Goal: Information Seeking & Learning: Learn about a topic

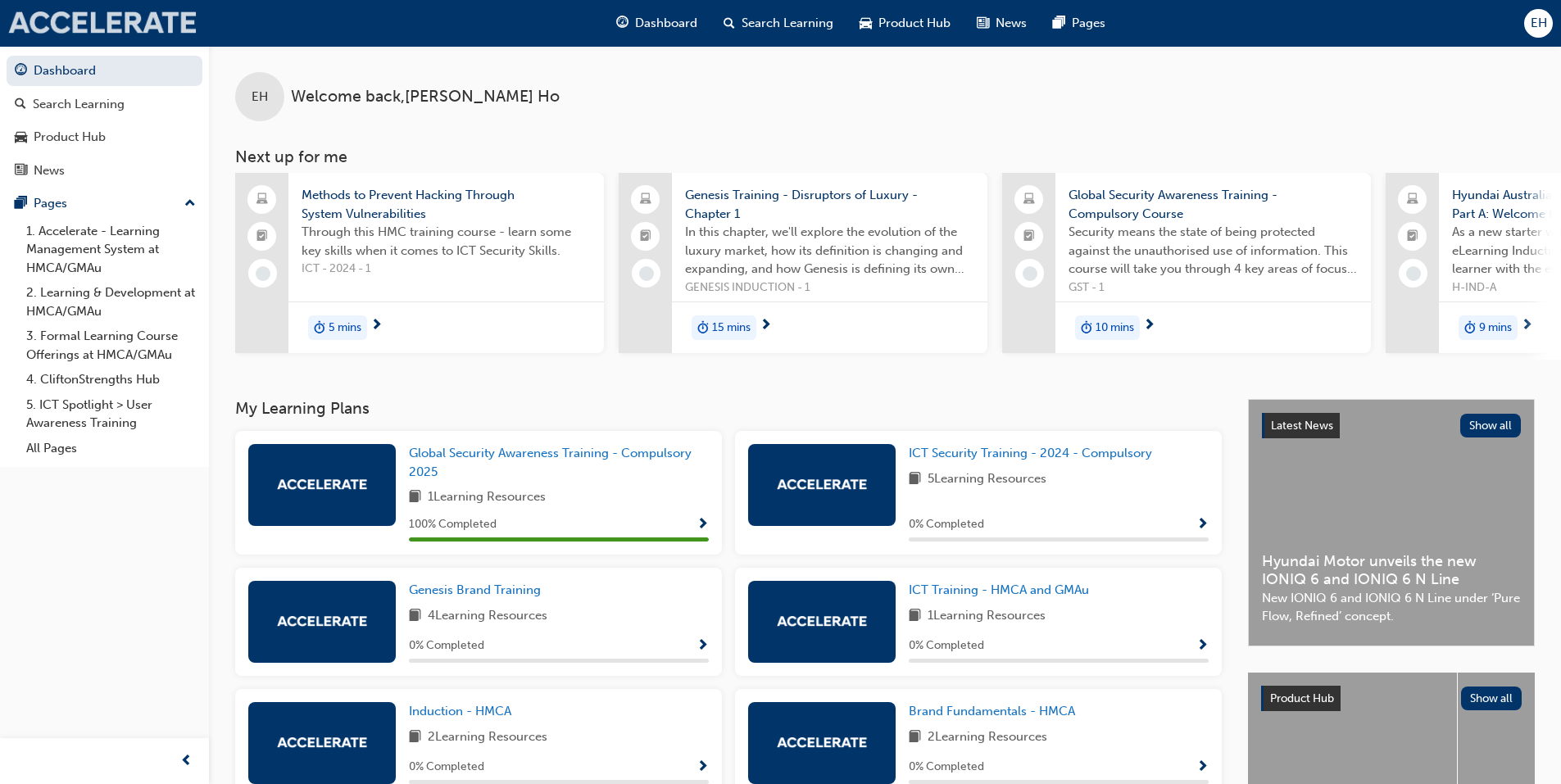
drag, startPoint x: 94, startPoint y: 37, endPoint x: 131, endPoint y: 35, distance: 37.1
click at [131, 35] on div "Dashboard Search Learning Product Hub News Pages EH" at bounding box center [780, 23] width 1561 height 46
click at [154, 138] on div "Product Hub" at bounding box center [104, 137] width 180 height 21
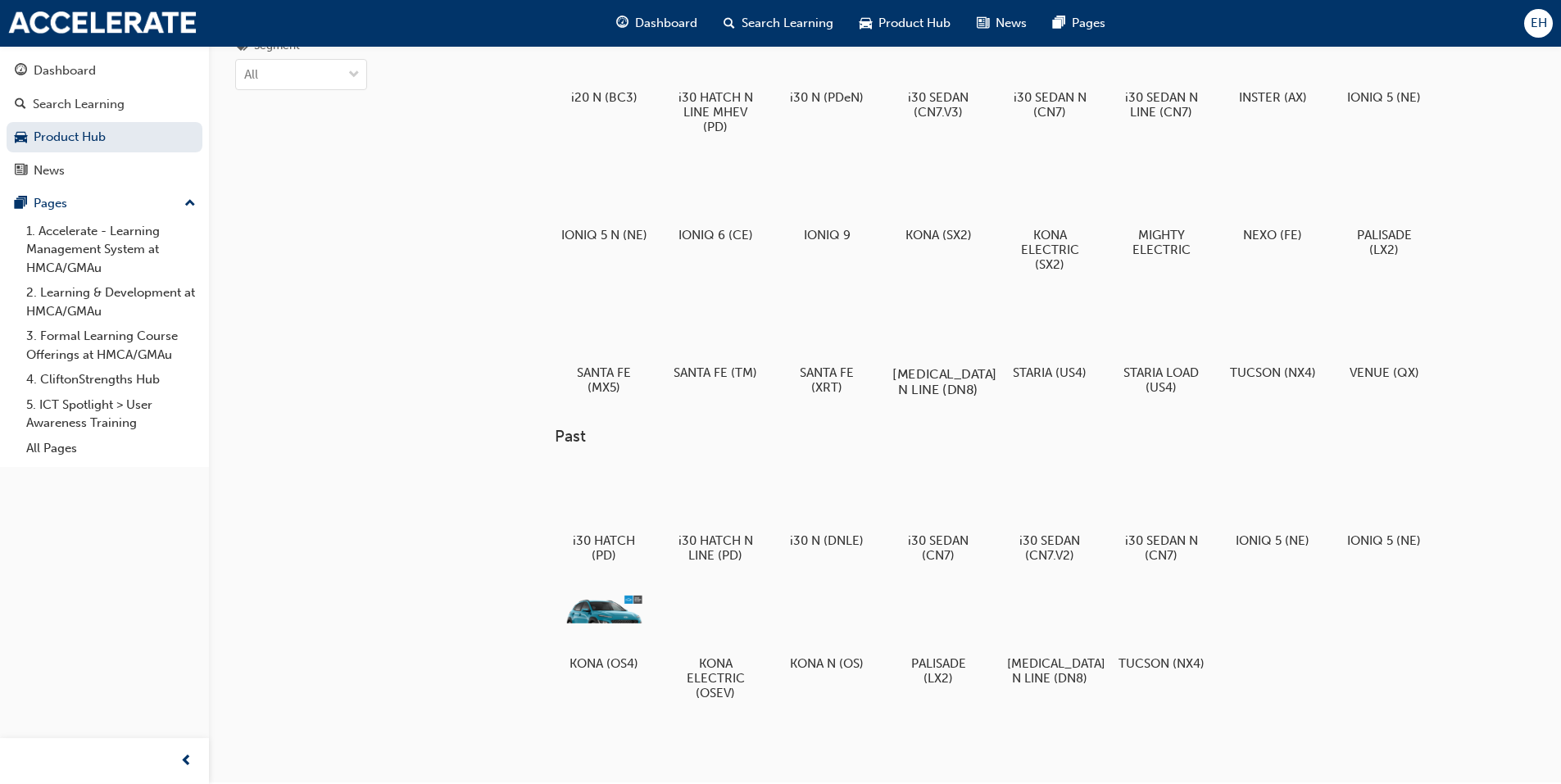
scroll to position [90, 0]
click at [1028, 623] on div at bounding box center [1049, 617] width 91 height 65
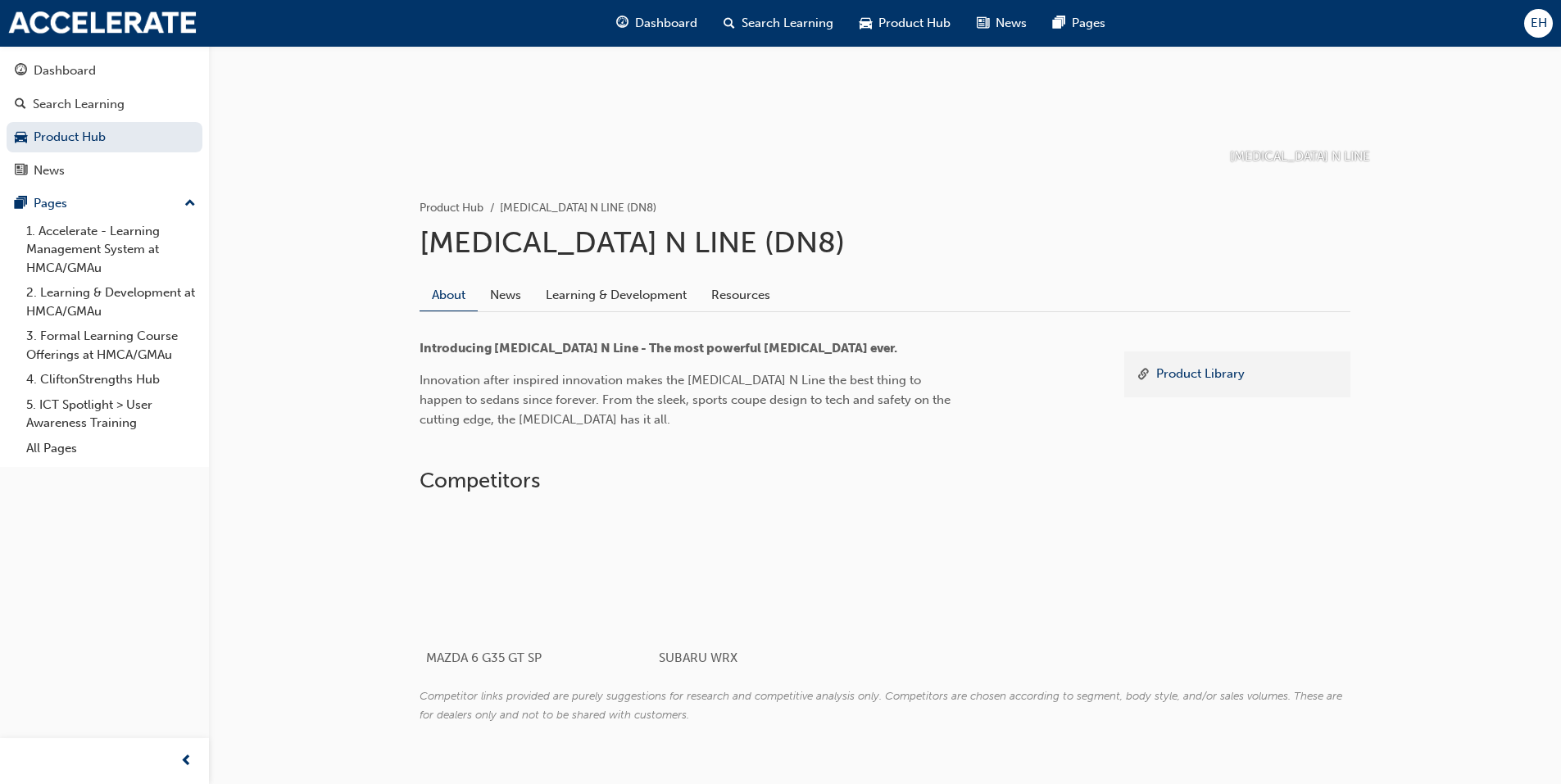
scroll to position [236, 0]
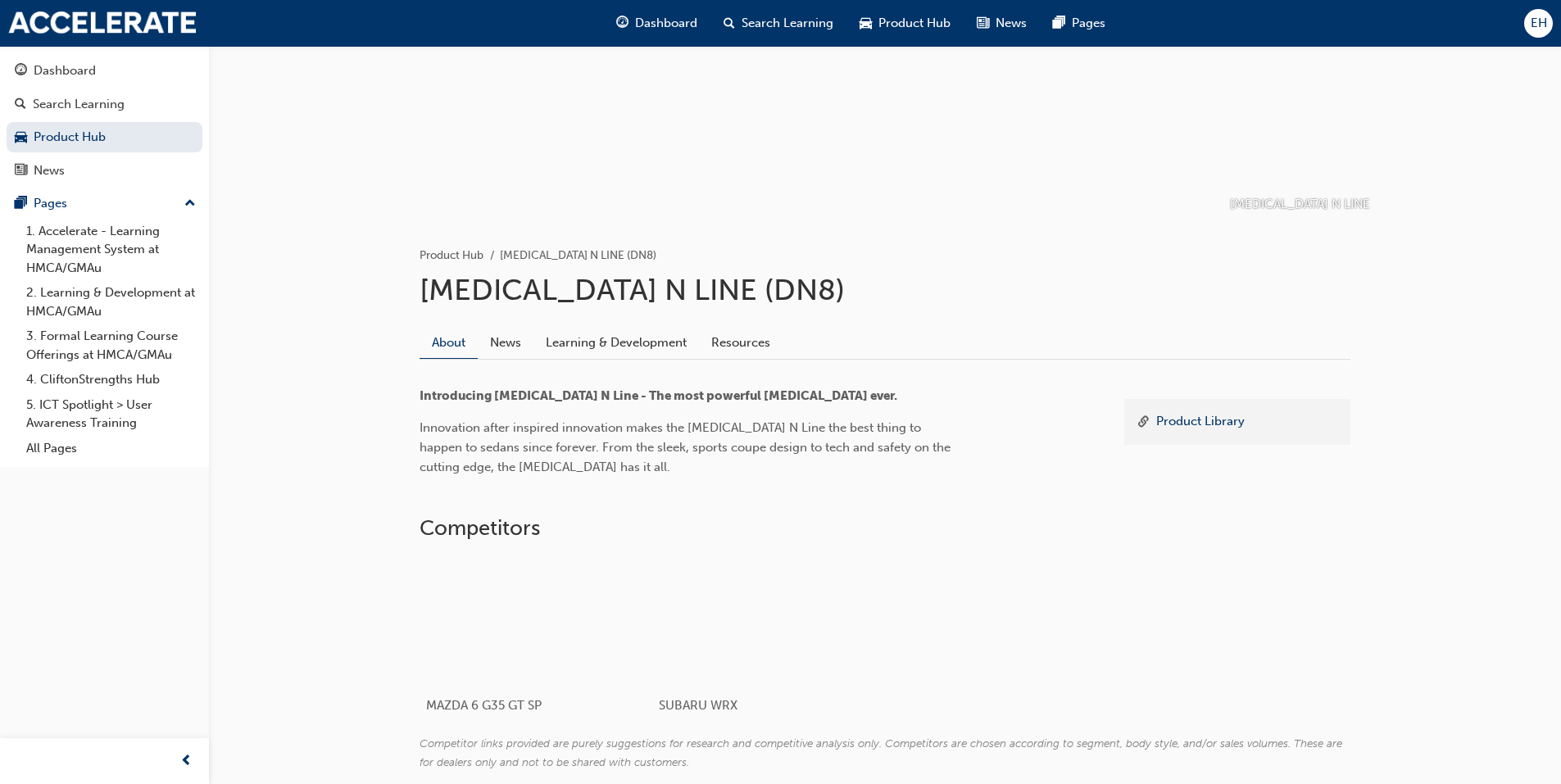
scroll to position [90, 0]
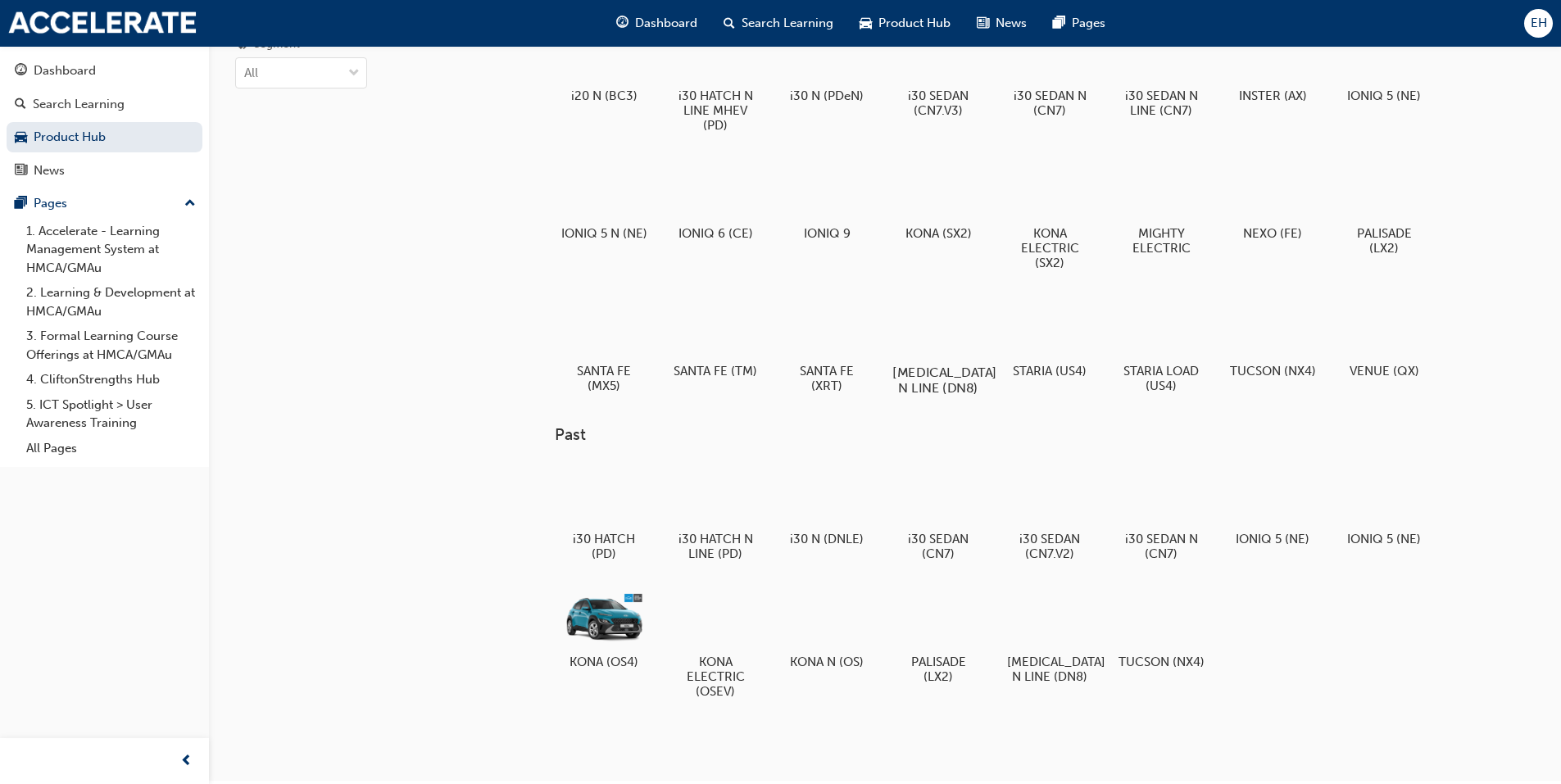
click at [936, 369] on h5 "[MEDICAL_DATA] N LINE (DN8)" at bounding box center [938, 380] width 91 height 31
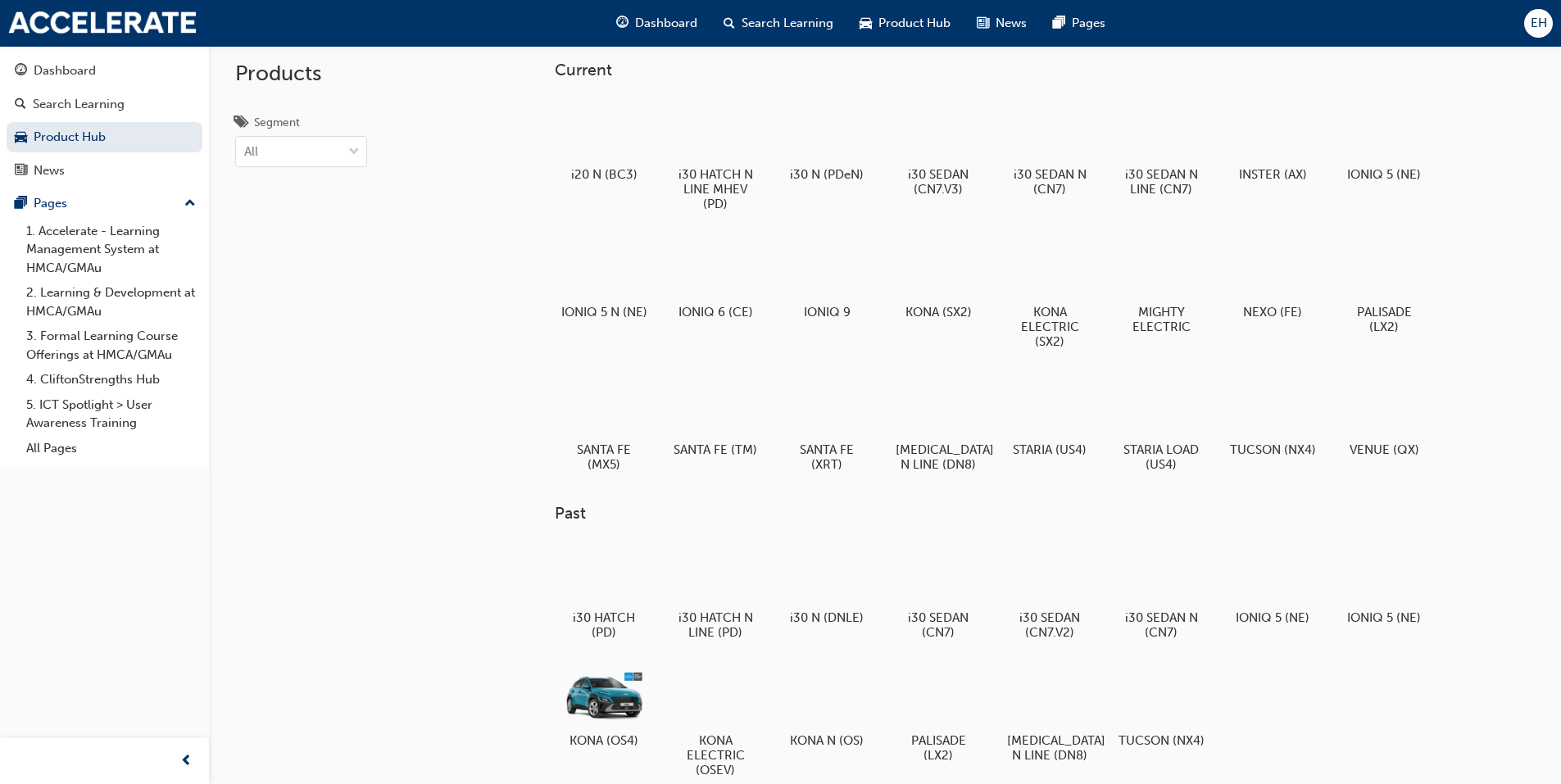
scroll to position [8, 0]
click at [1191, 255] on div at bounding box center [1161, 270] width 91 height 65
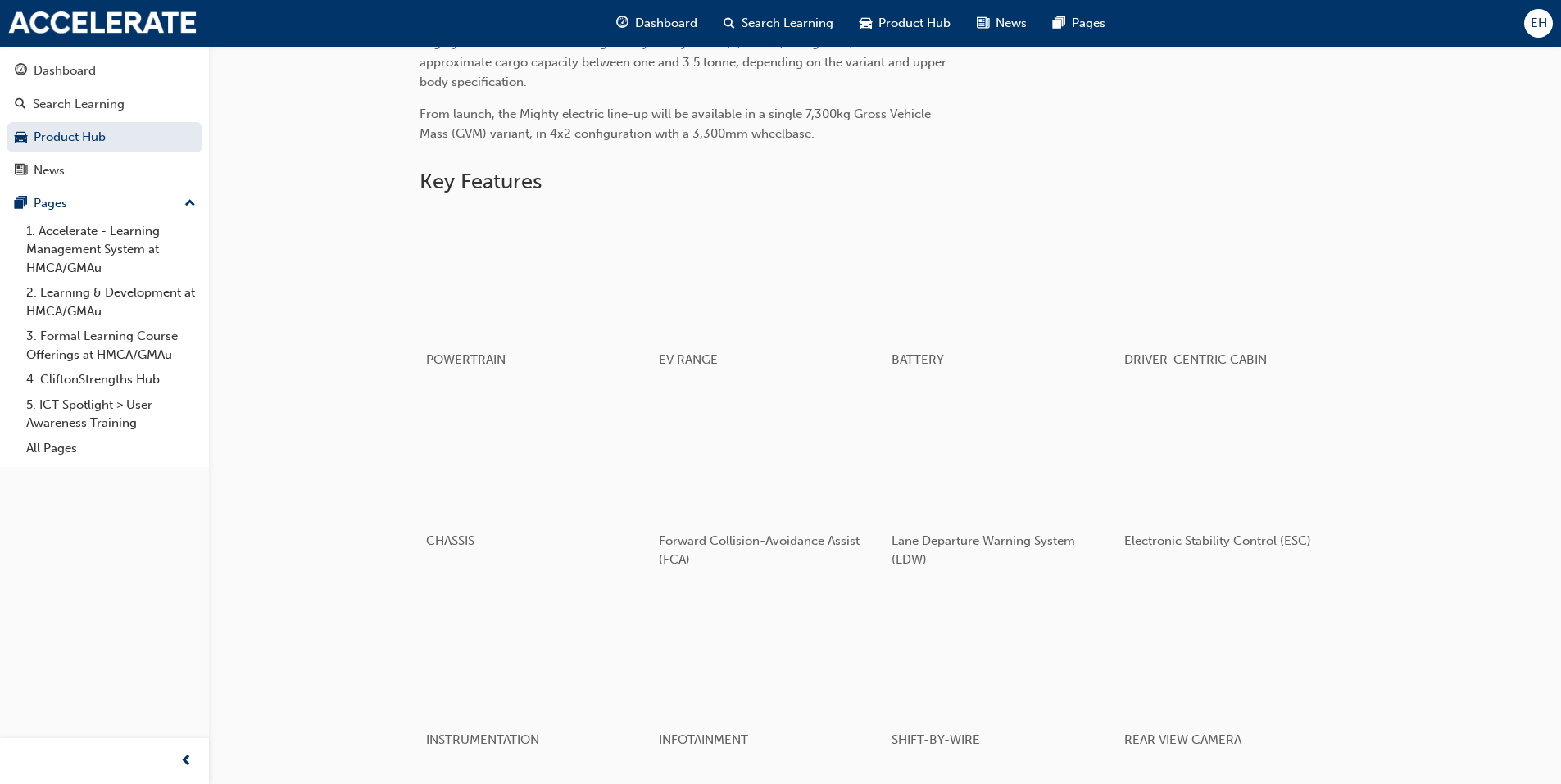
scroll to position [738, 0]
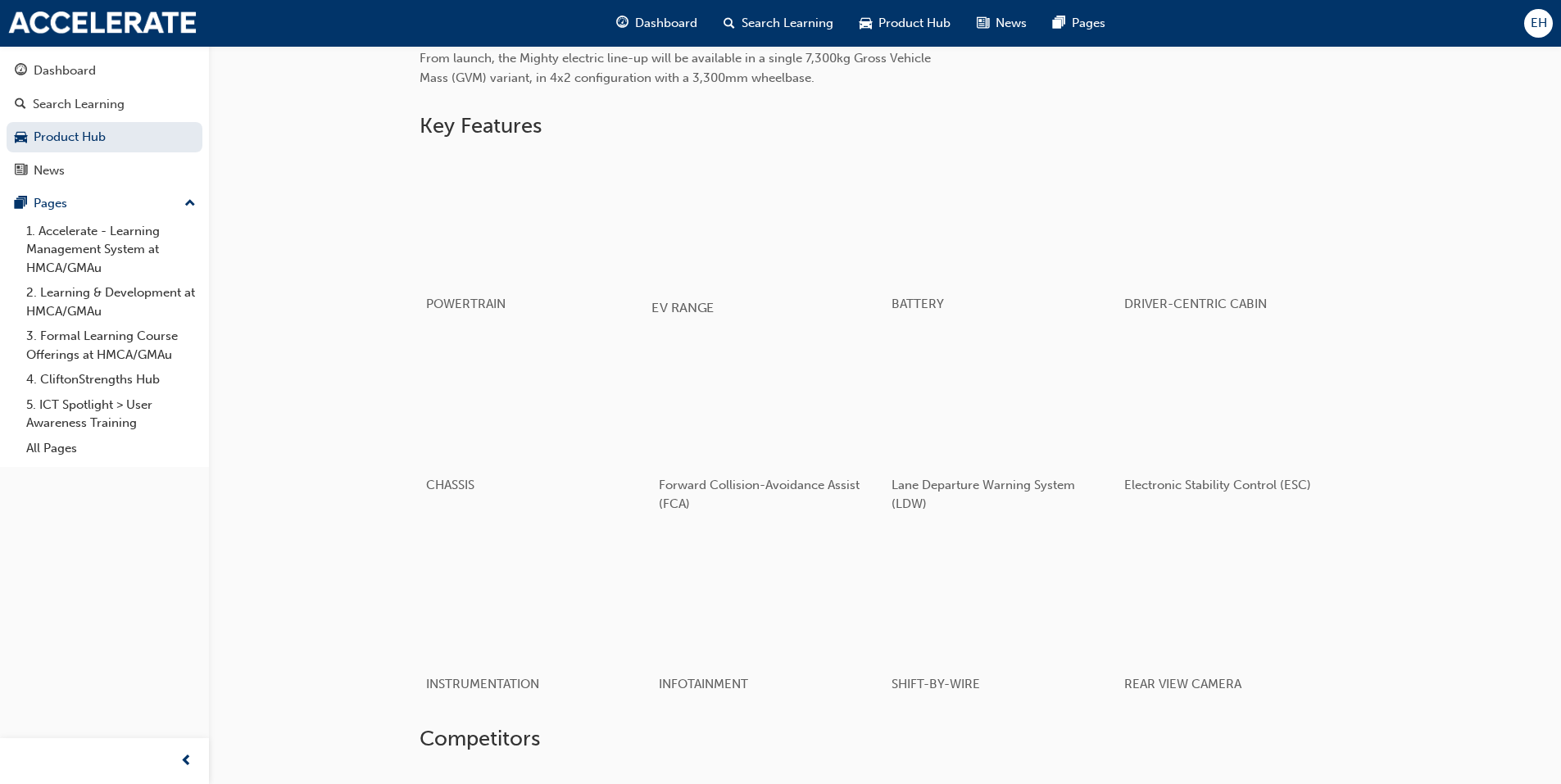
click at [765, 297] on div "EV RANGE" at bounding box center [768, 308] width 234 height 47
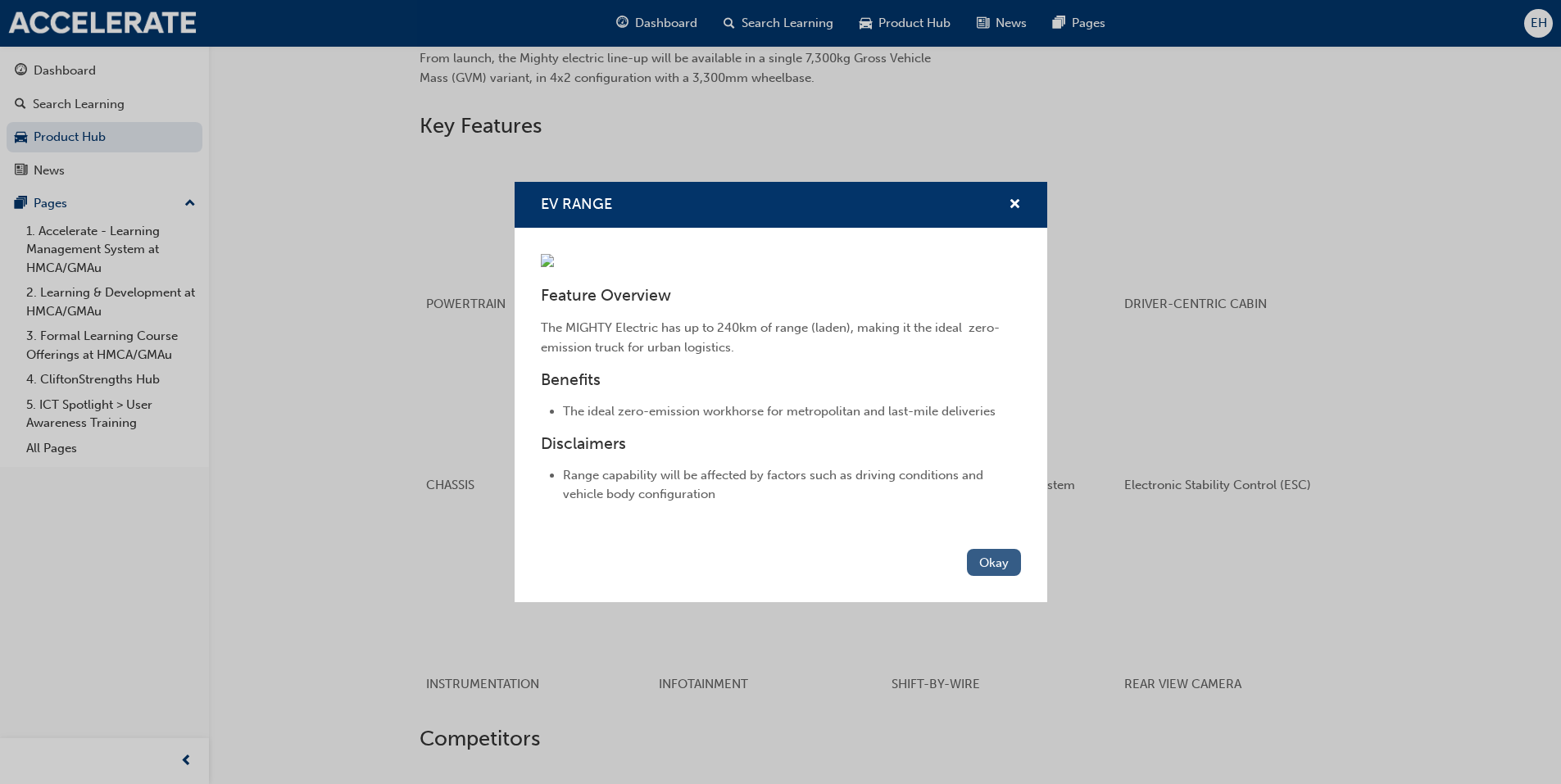
click at [1001, 576] on button "Okay" at bounding box center [994, 562] width 55 height 27
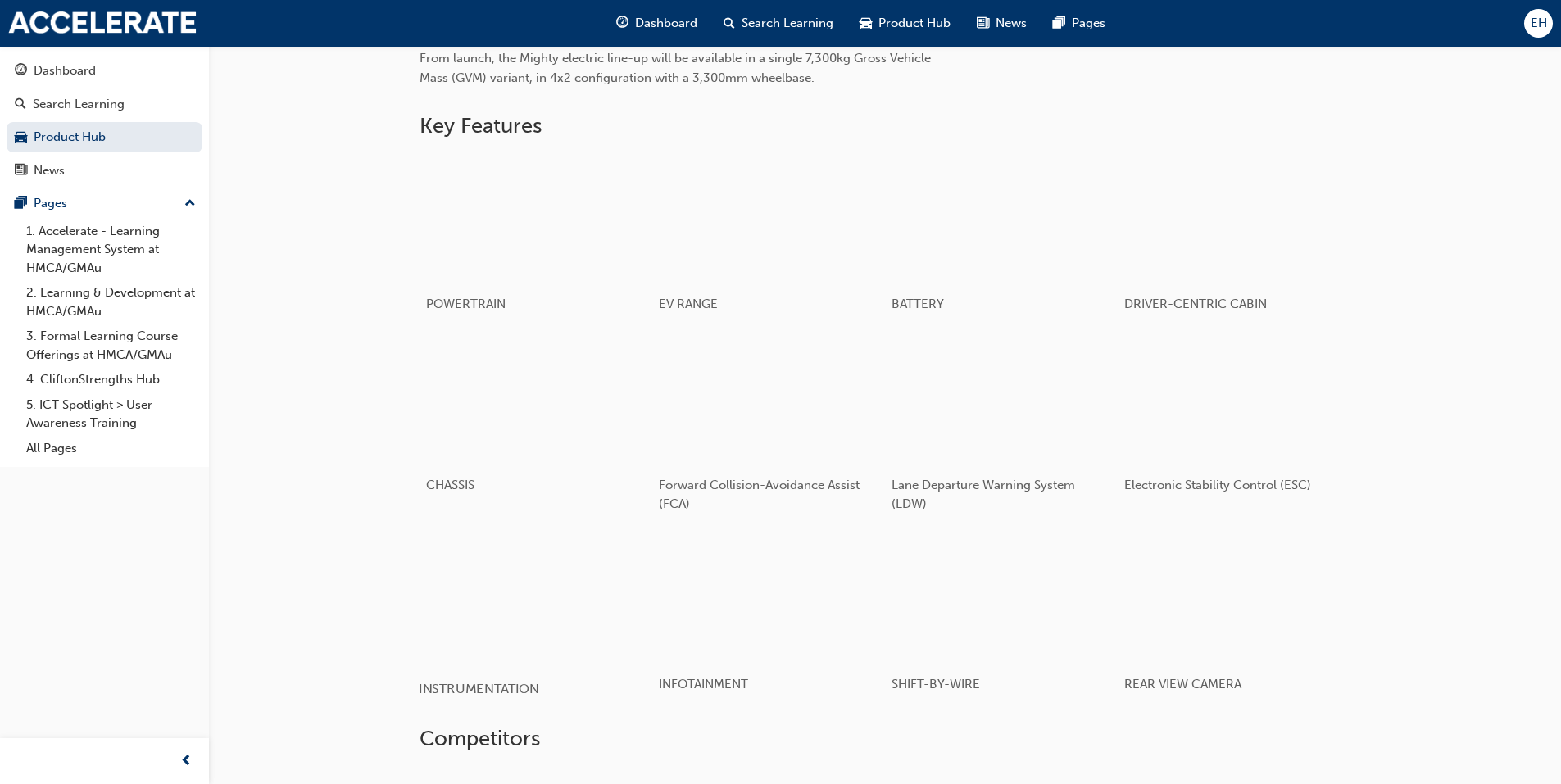
click at [562, 633] on div "button" at bounding box center [535, 599] width 234 height 131
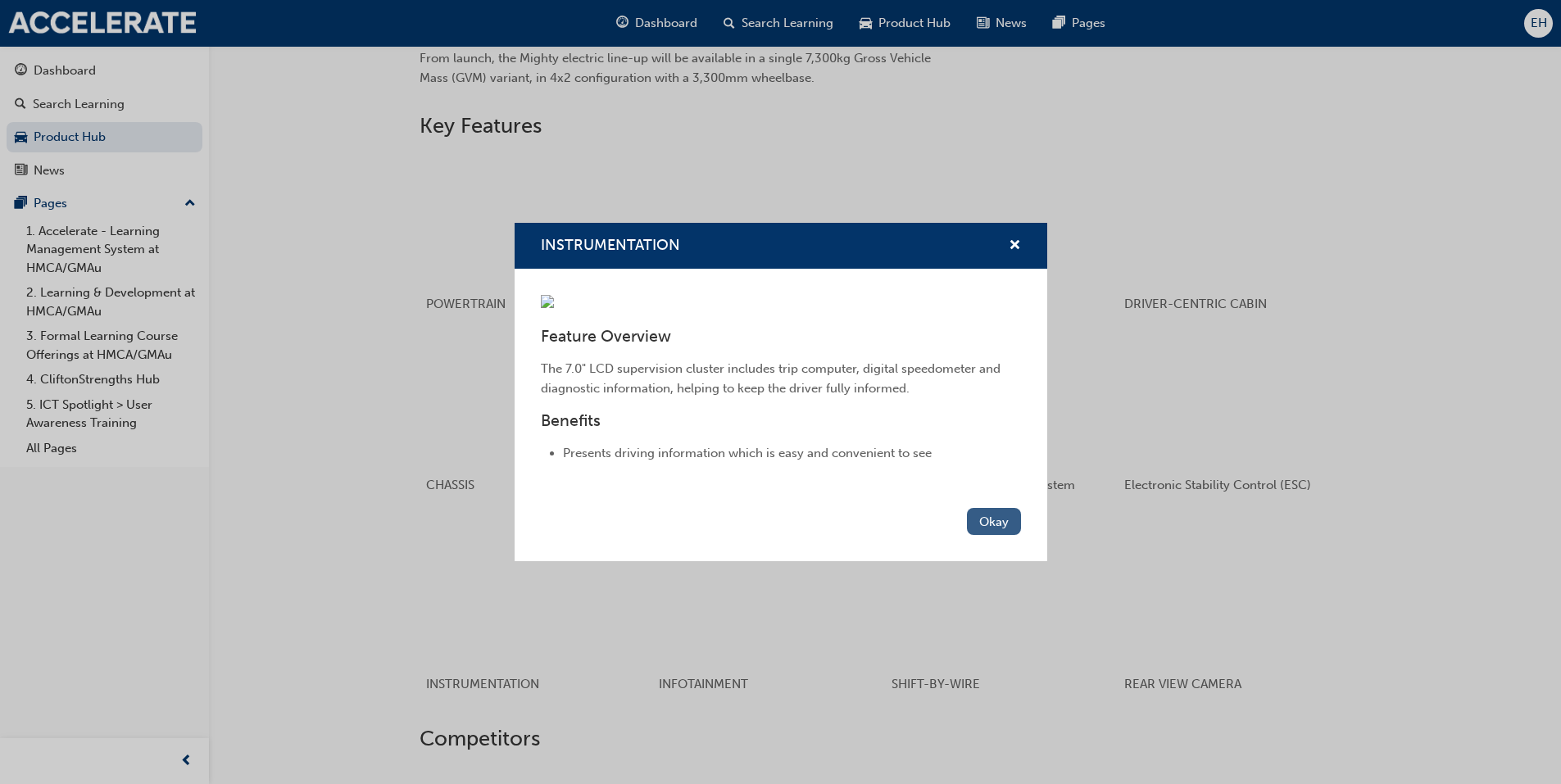
click at [980, 535] on button "Okay" at bounding box center [994, 521] width 55 height 27
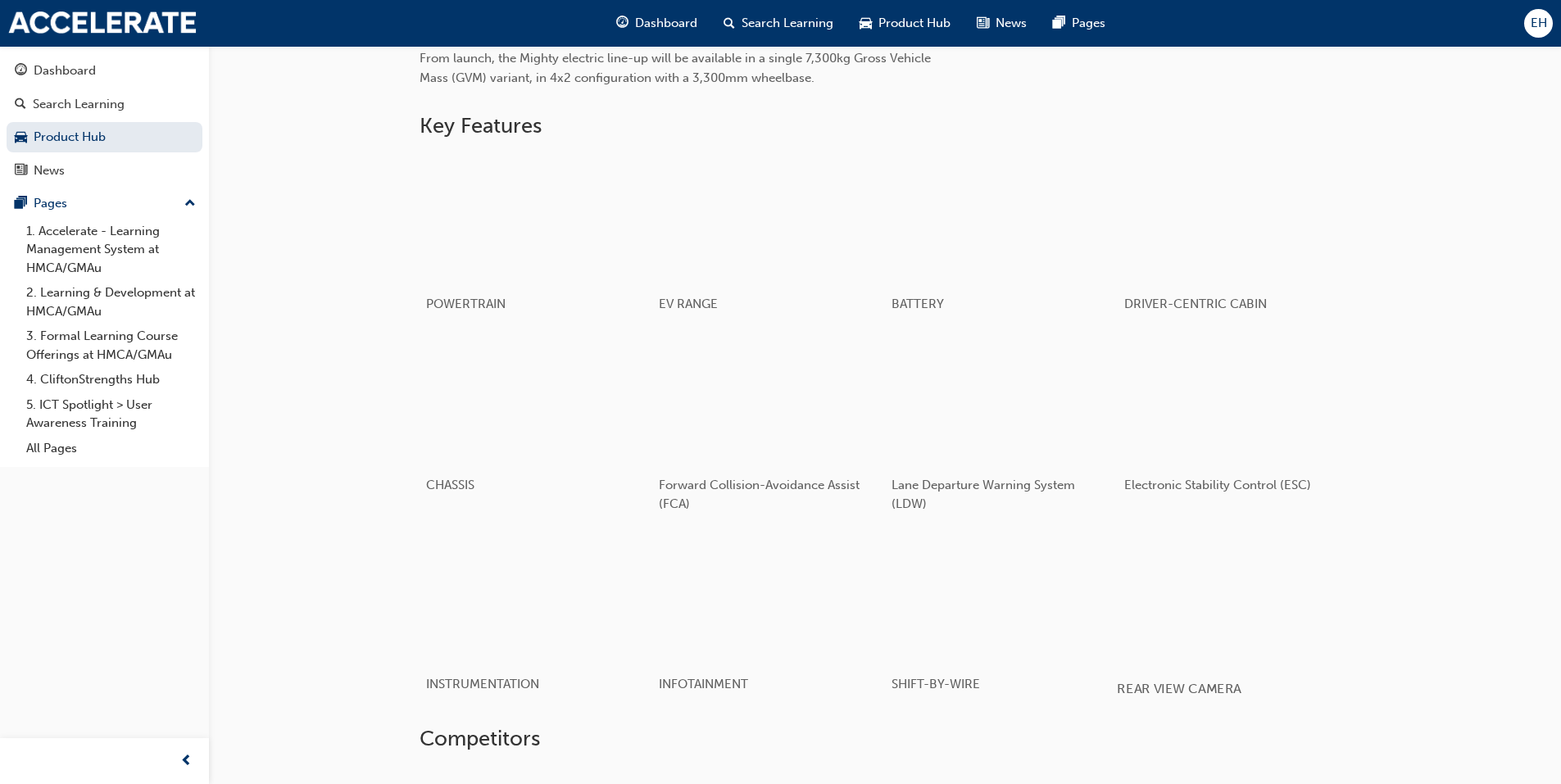
click at [1144, 620] on div "button" at bounding box center [1233, 599] width 234 height 131
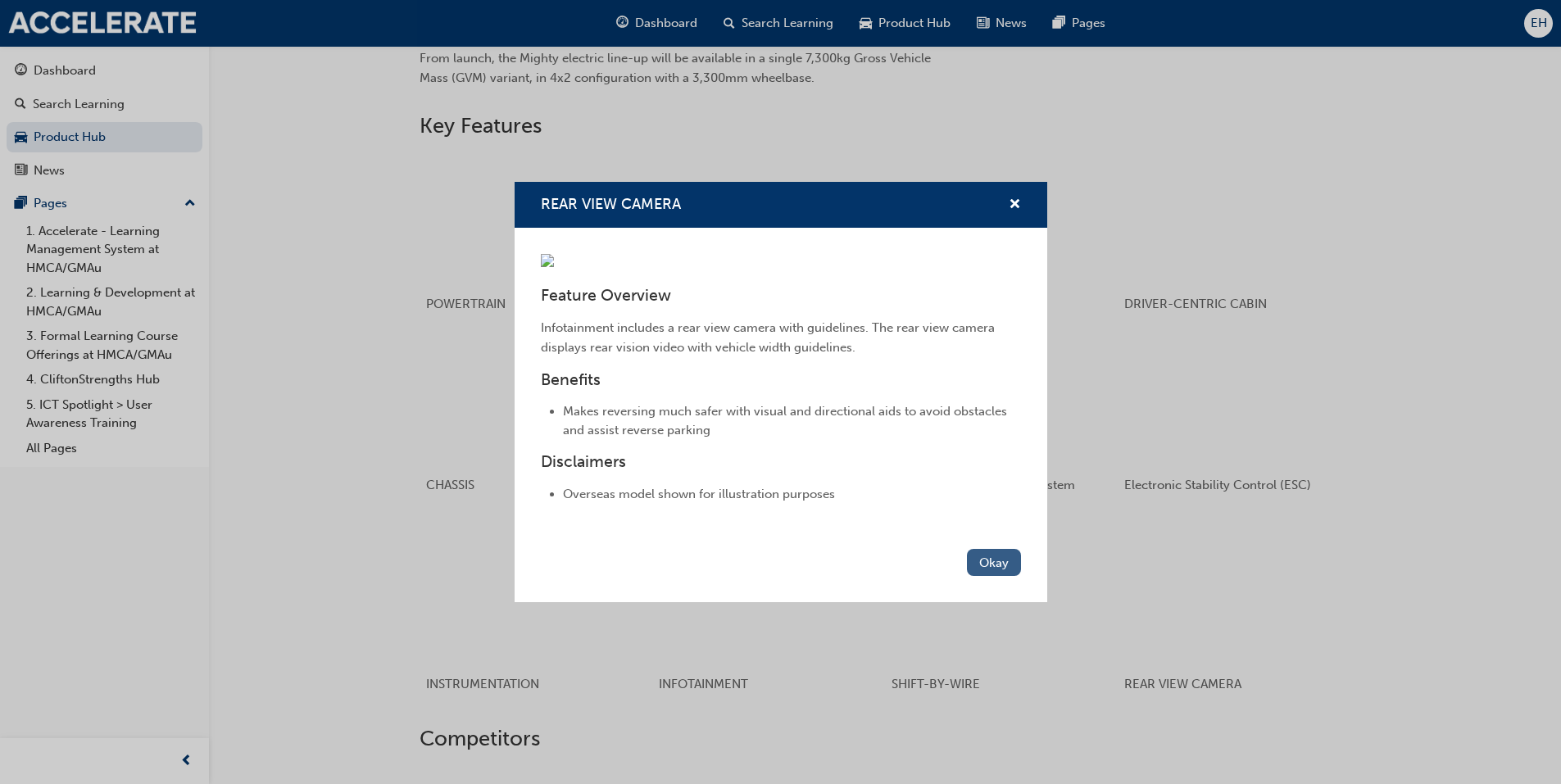
click at [994, 576] on button "Okay" at bounding box center [994, 562] width 55 height 27
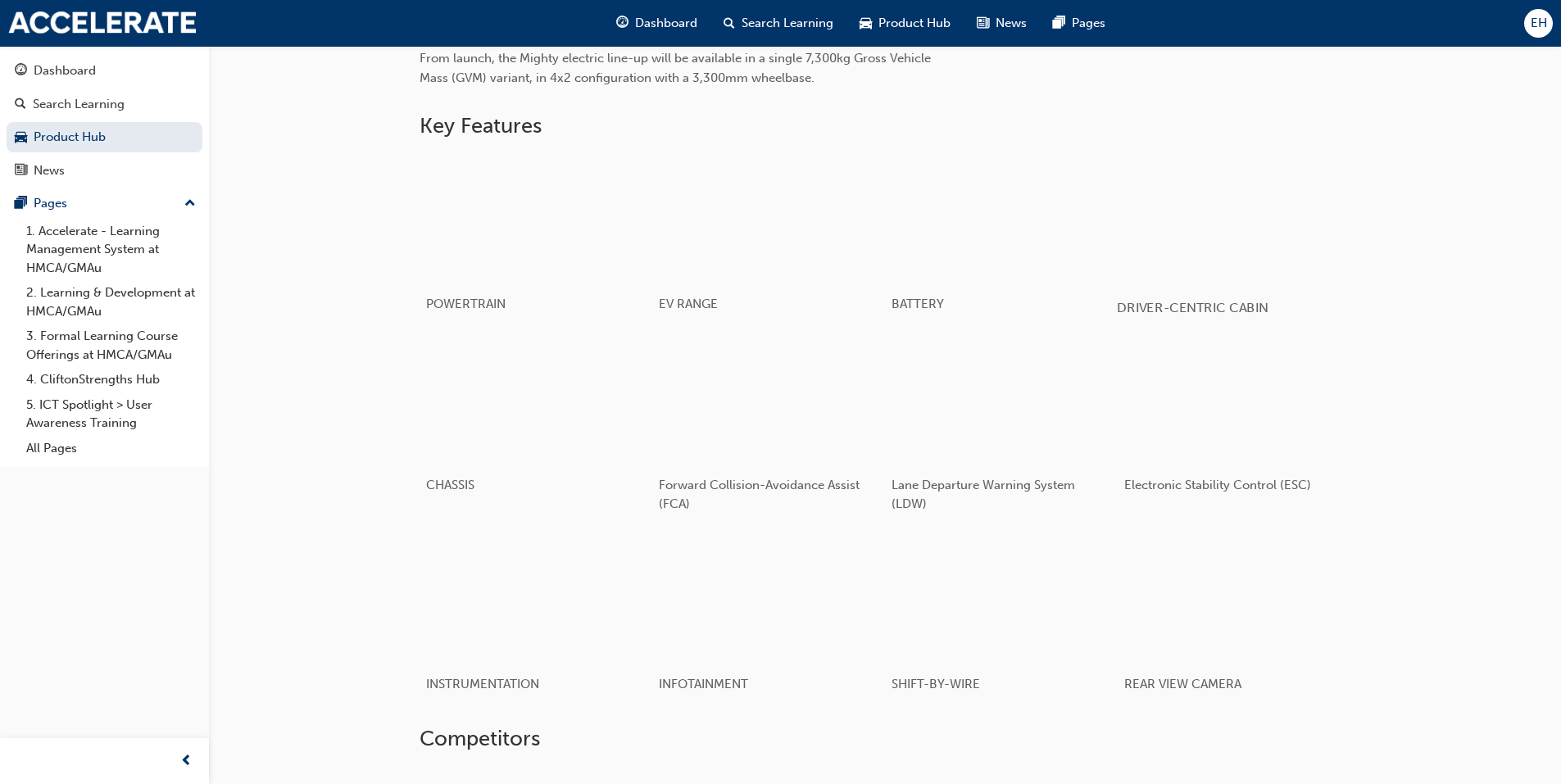
click at [1181, 168] on div "button" at bounding box center [1233, 219] width 234 height 131
click at [1221, 243] on div "button" at bounding box center [1233, 219] width 234 height 131
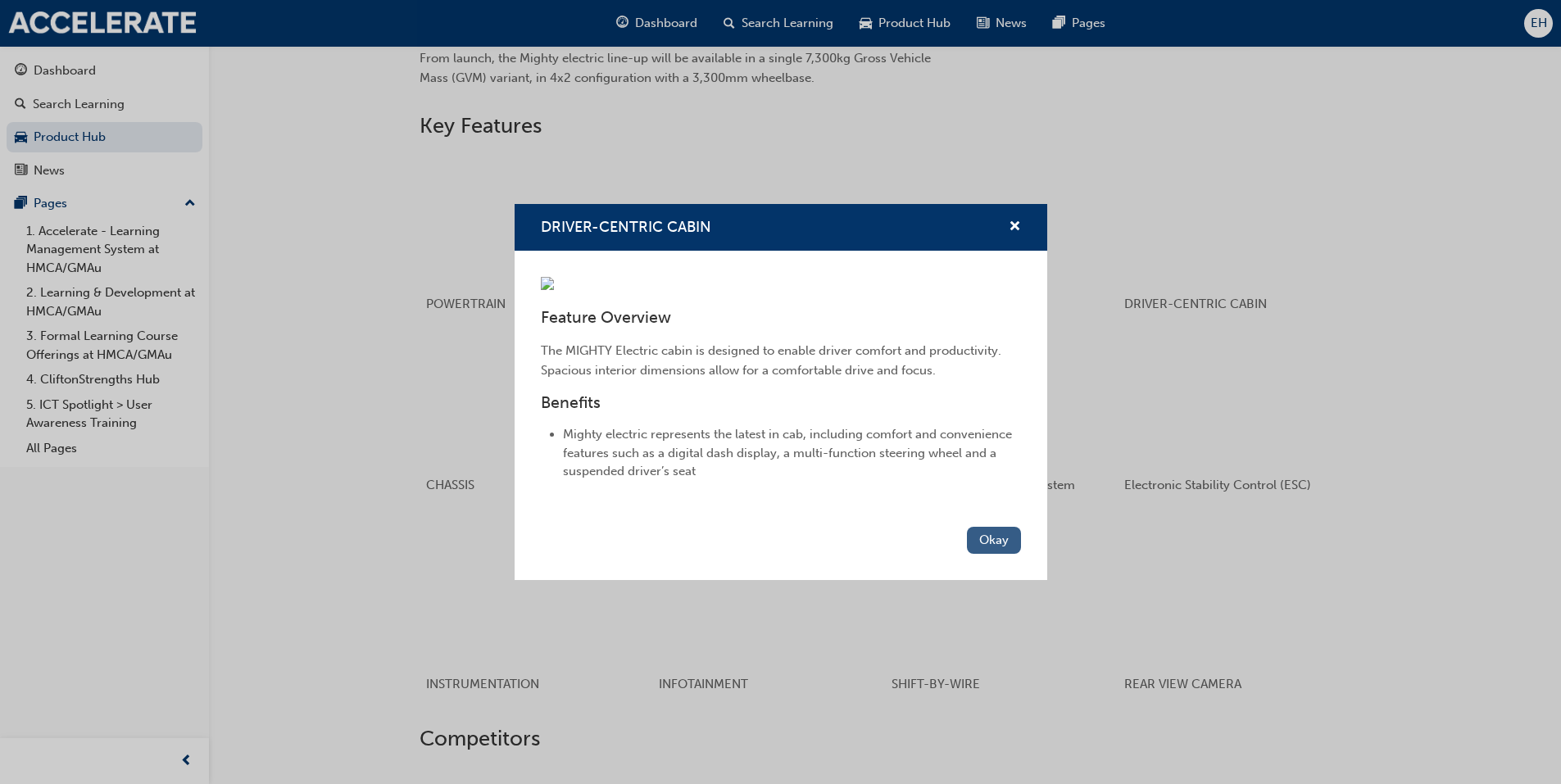
click at [979, 554] on button "Okay" at bounding box center [994, 541] width 55 height 27
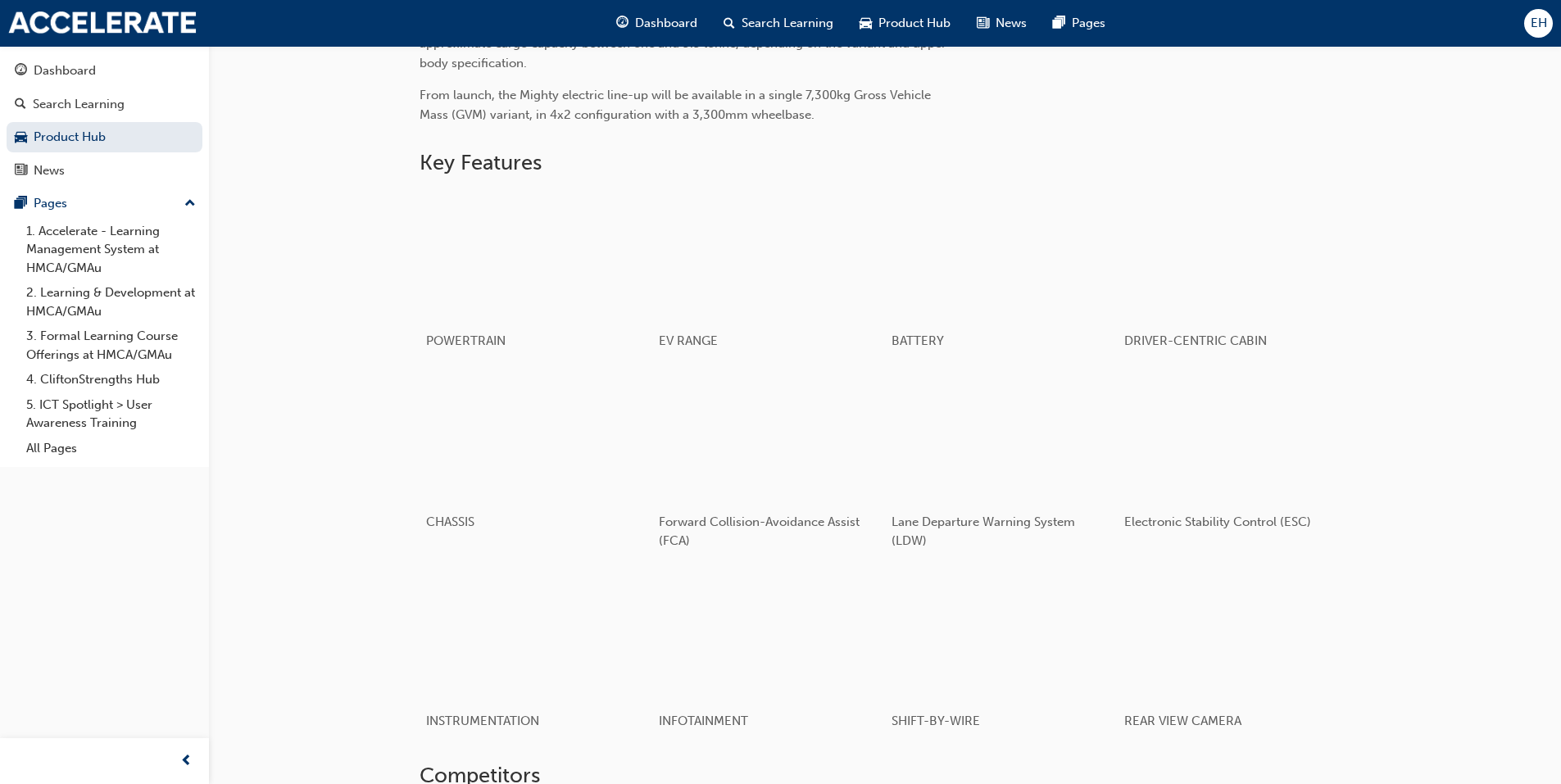
scroll to position [621, 0]
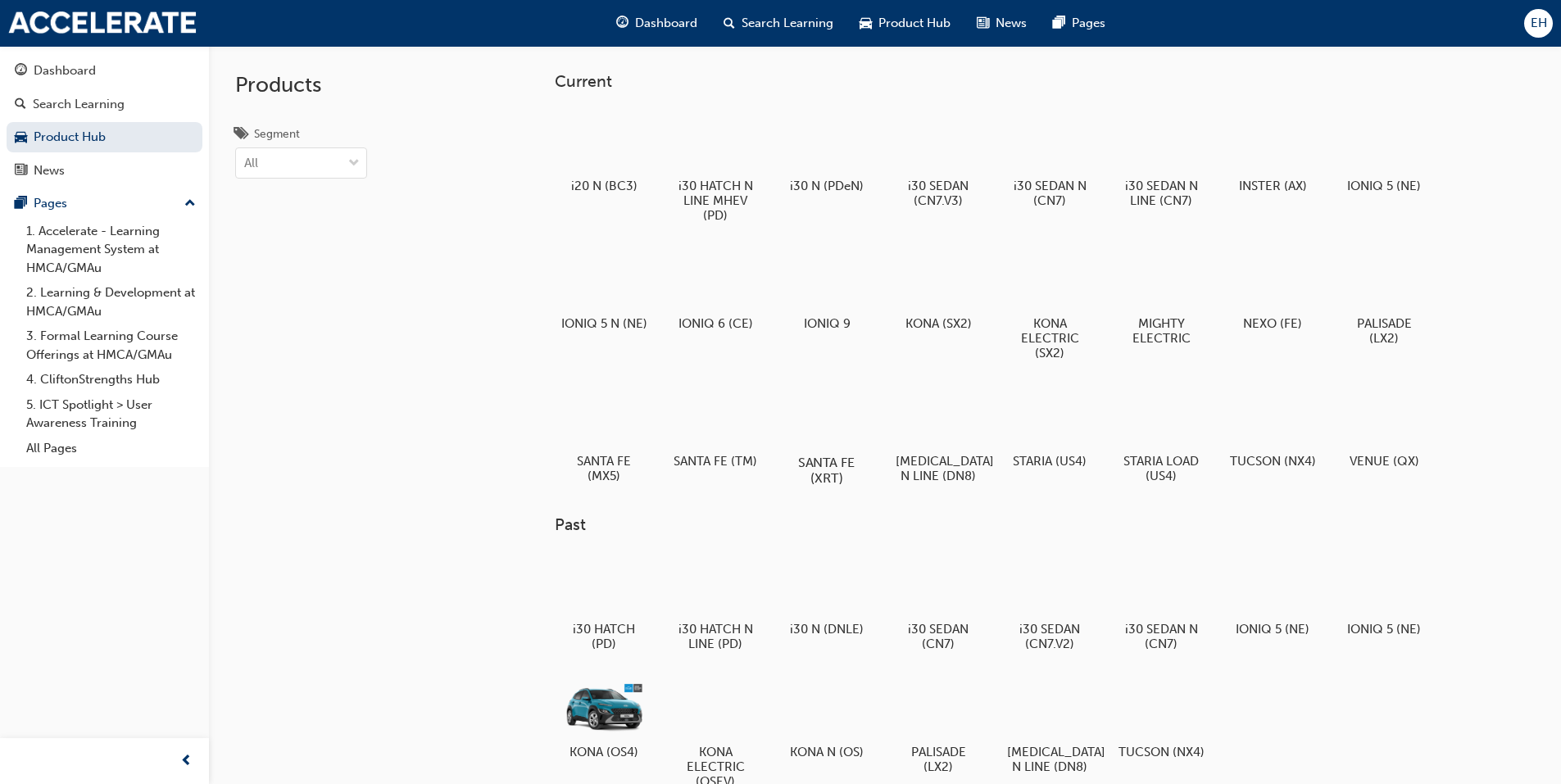
click at [840, 445] on div at bounding box center [827, 415] width 91 height 65
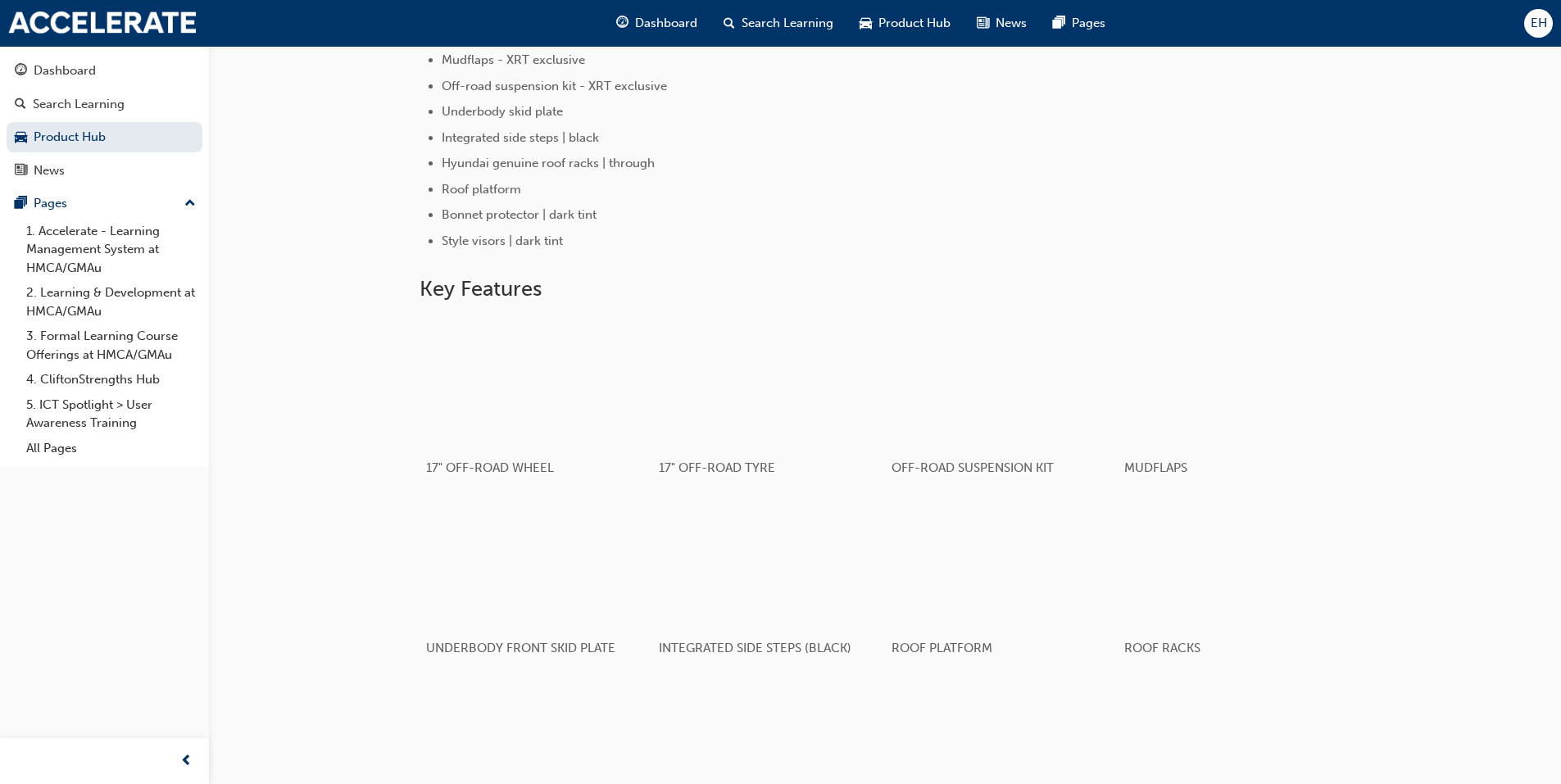
scroll to position [1311, 0]
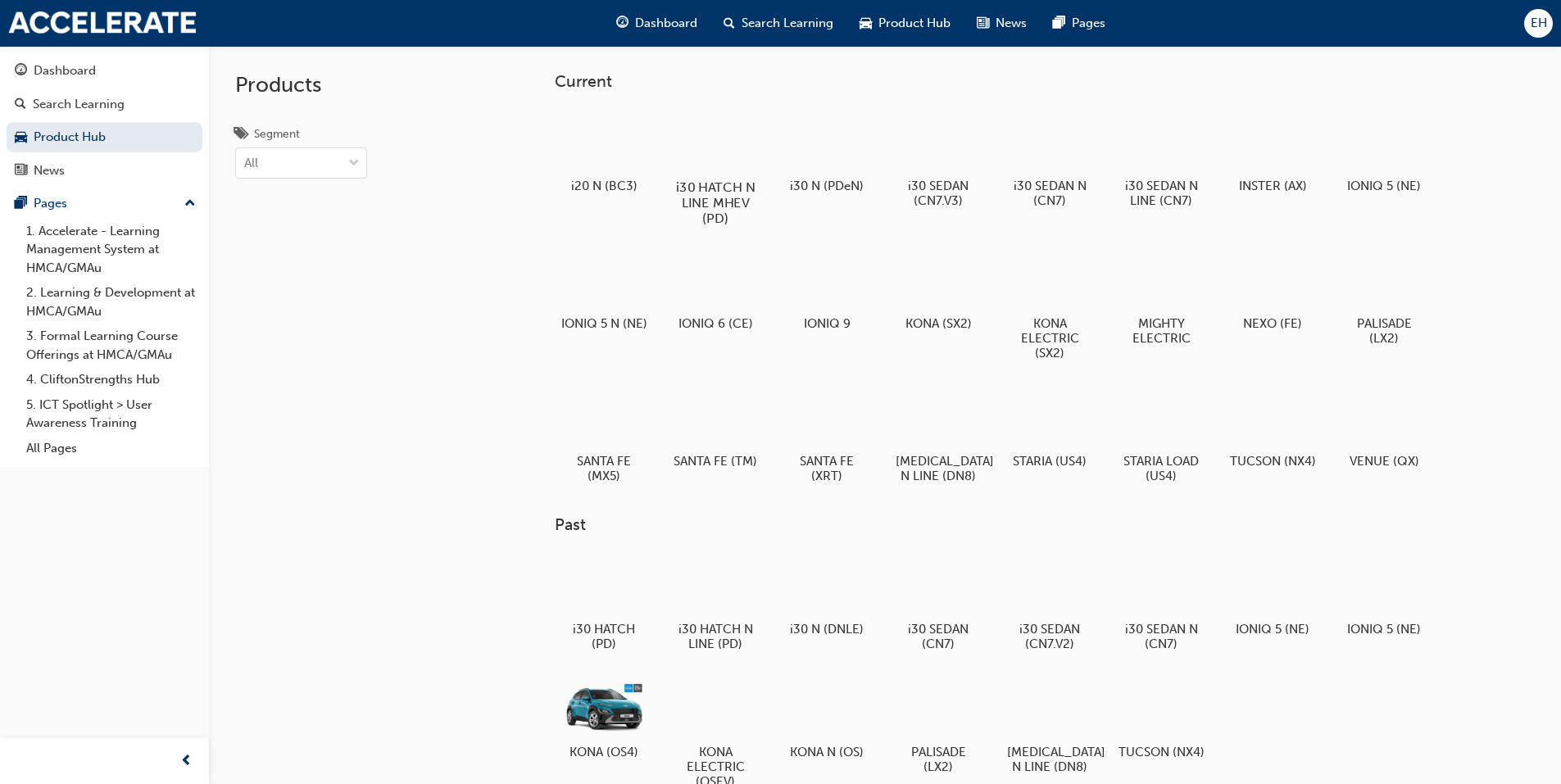
click at [723, 146] on div at bounding box center [715, 140] width 91 height 65
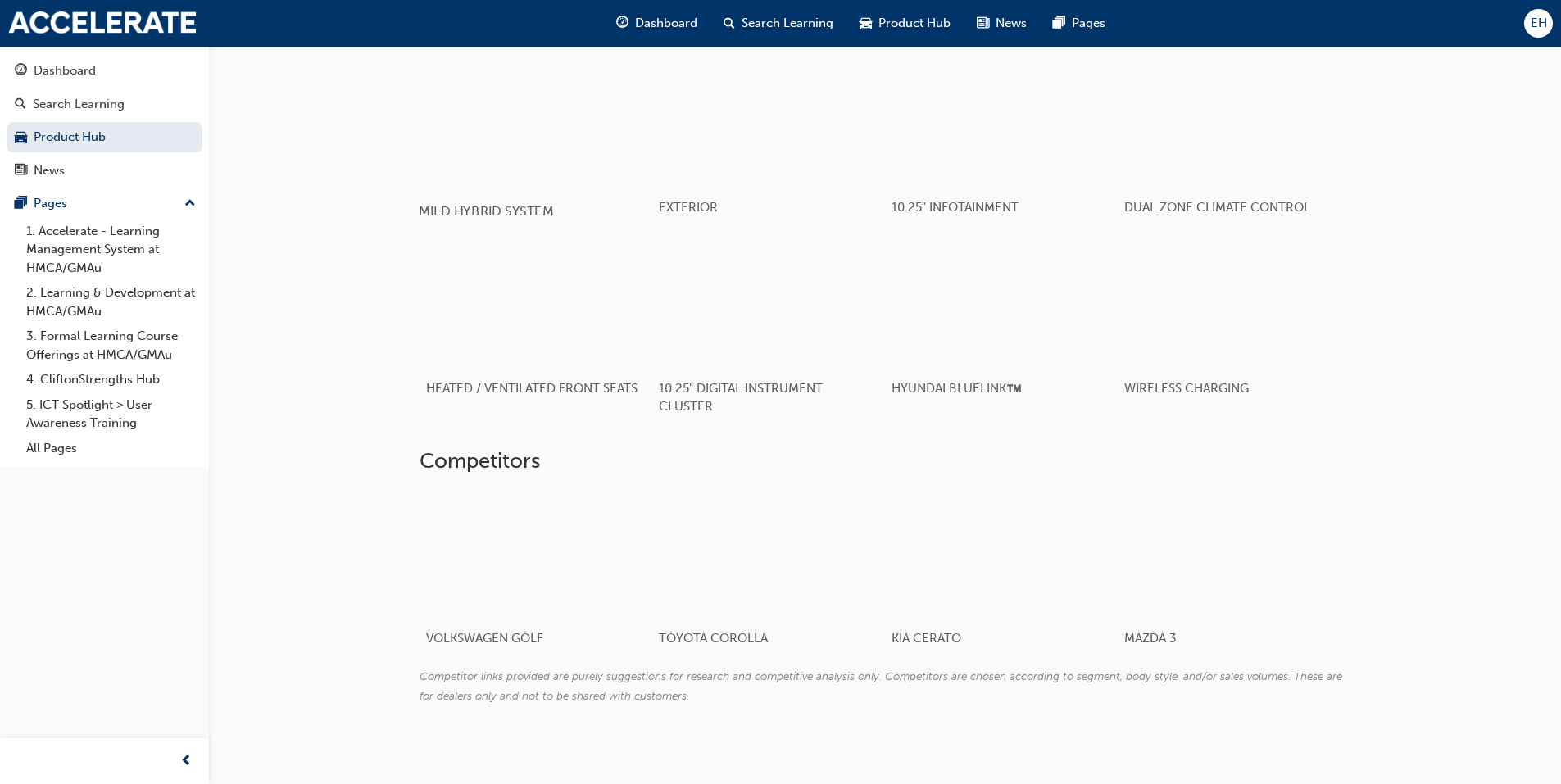
scroll to position [872, 0]
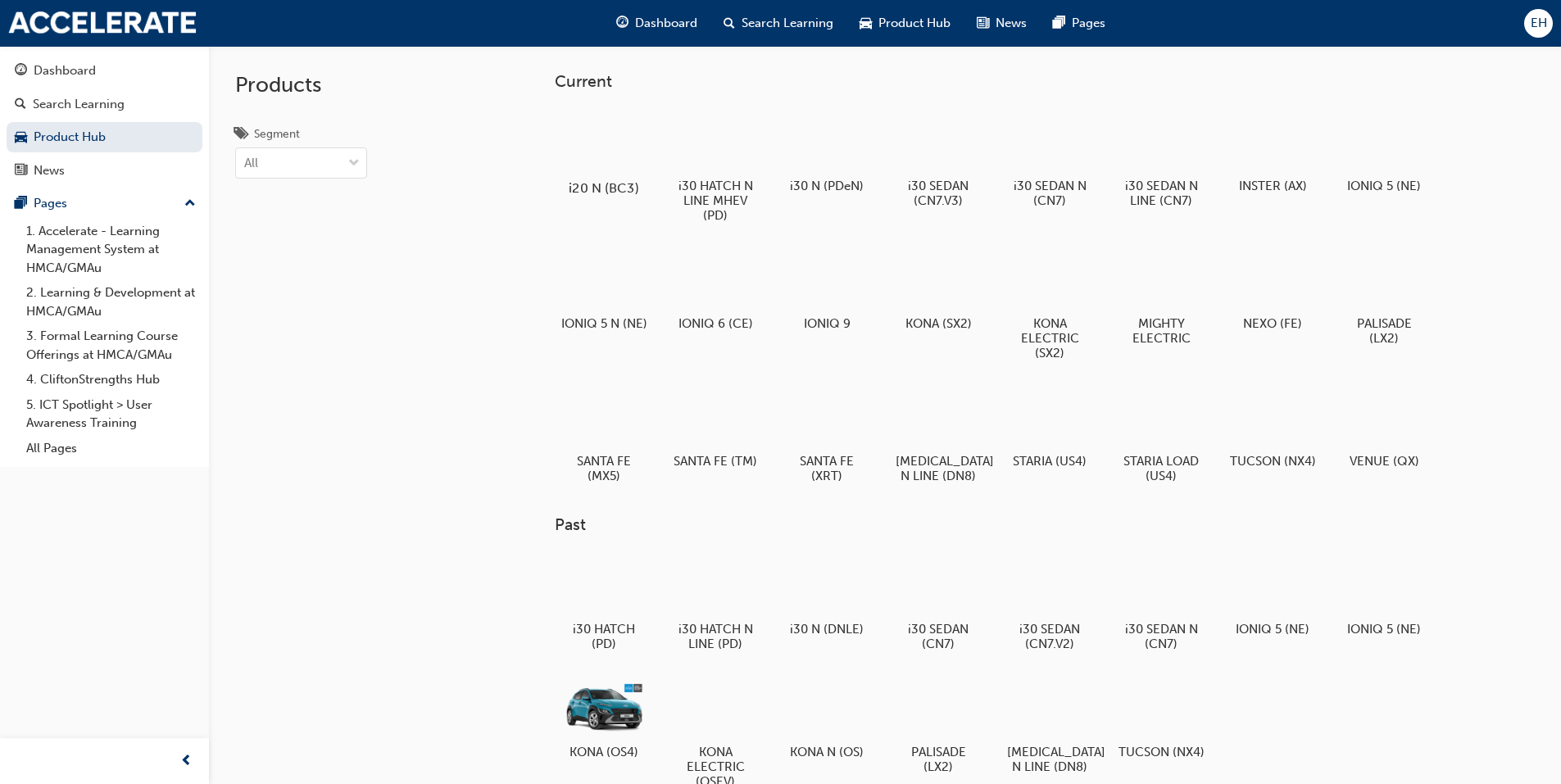
click at [602, 172] on div at bounding box center [603, 141] width 91 height 65
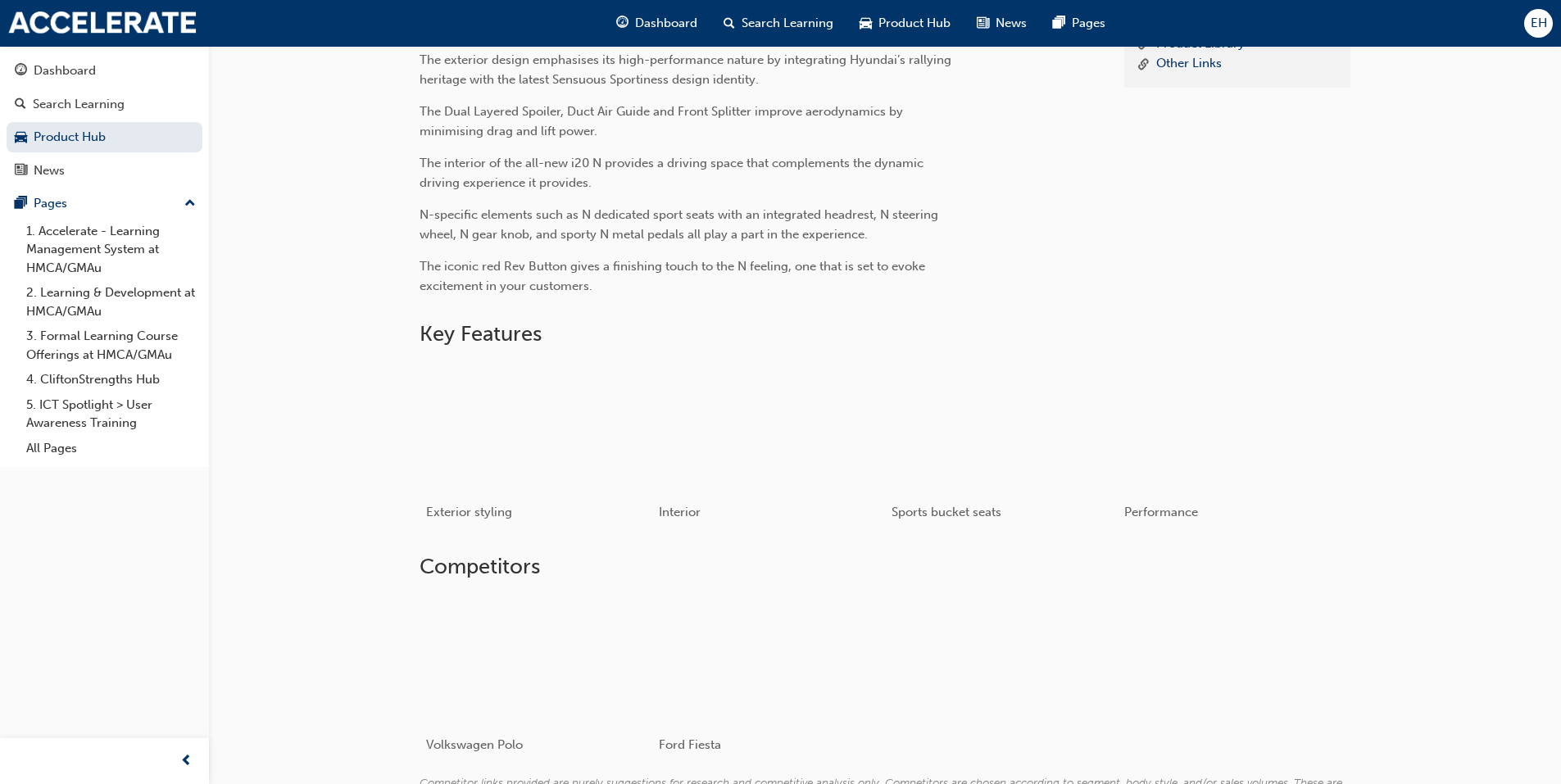
scroll to position [695, 0]
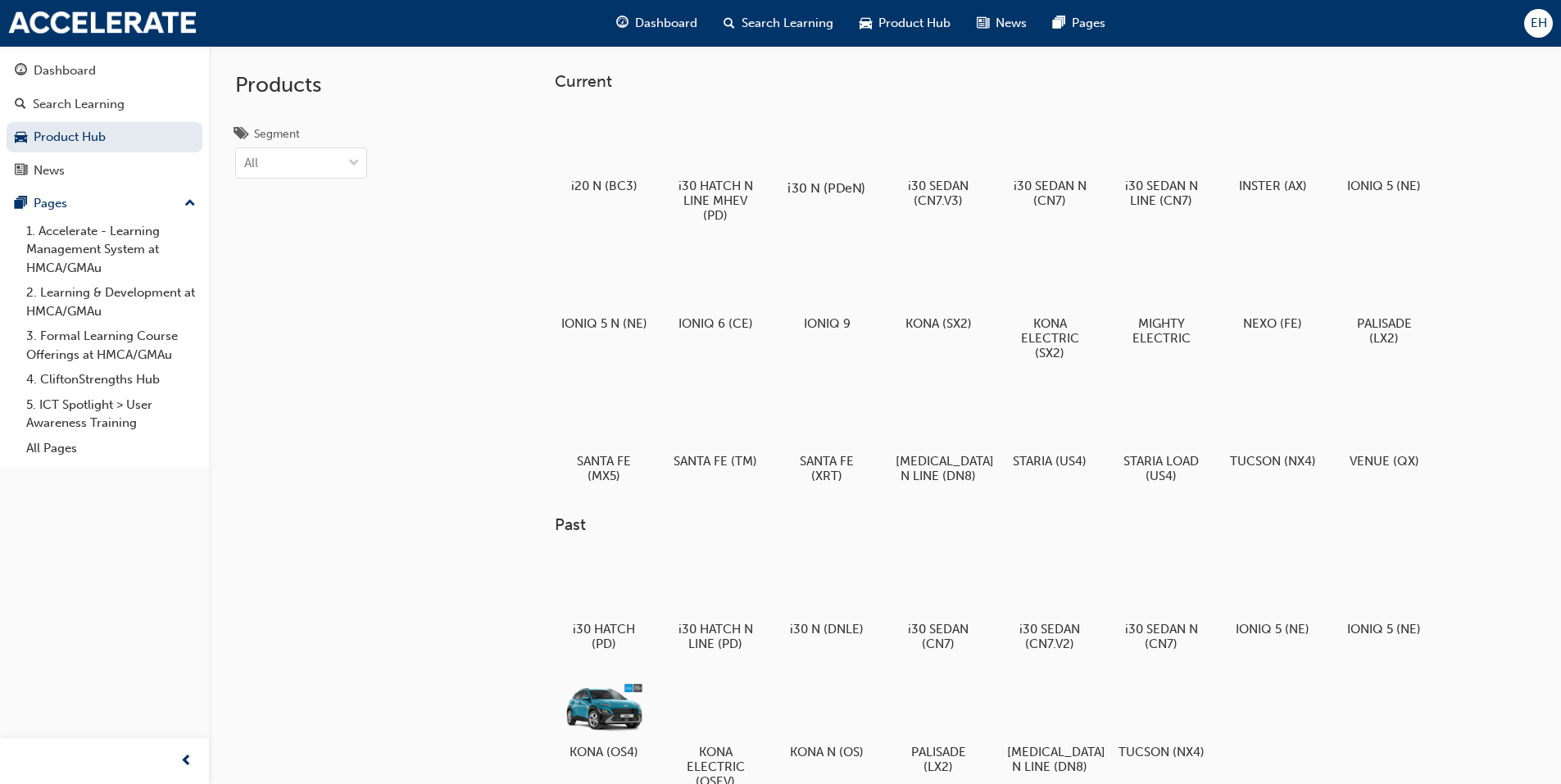
click at [822, 144] on div at bounding box center [827, 141] width 91 height 65
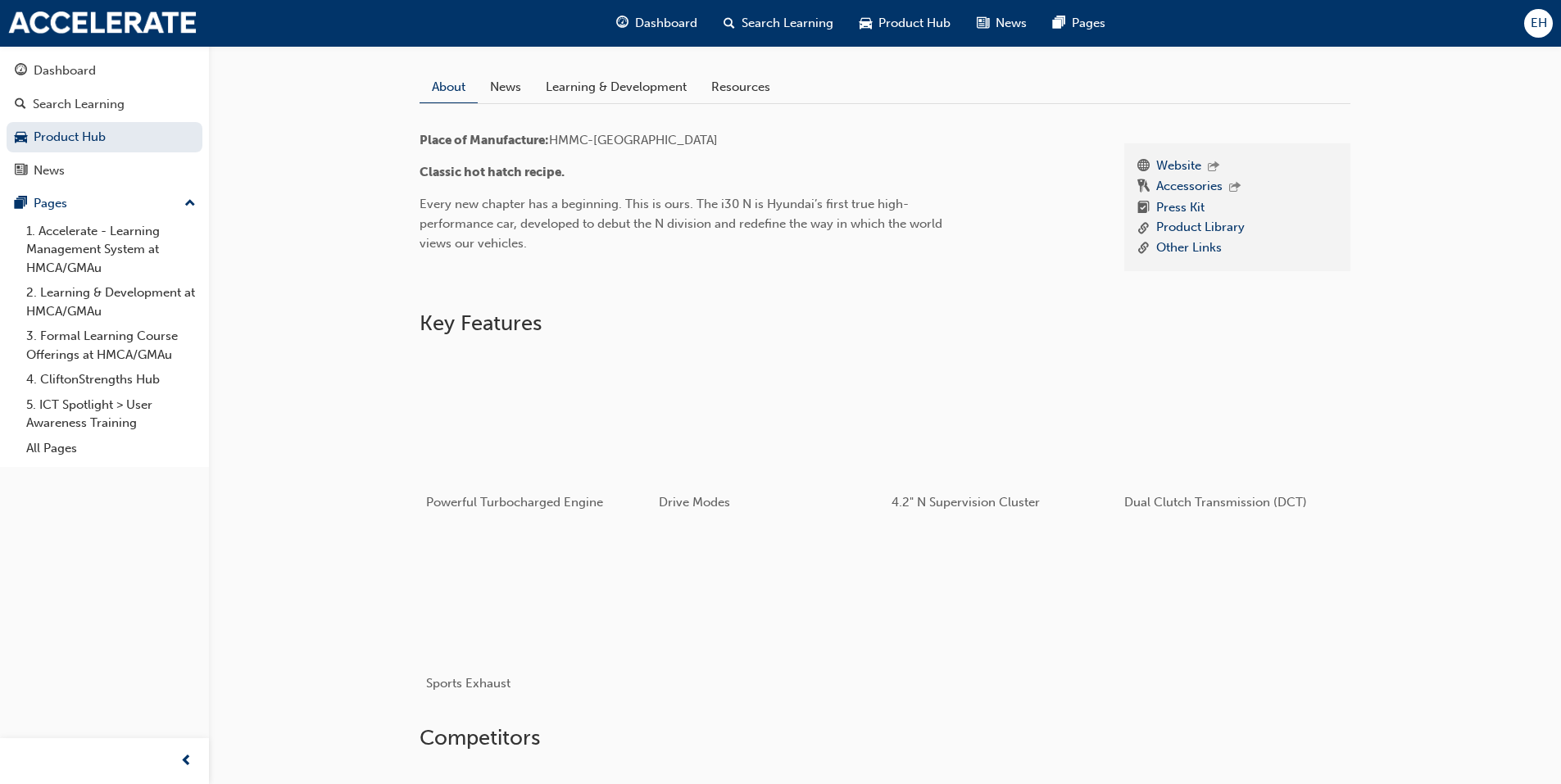
scroll to position [701, 0]
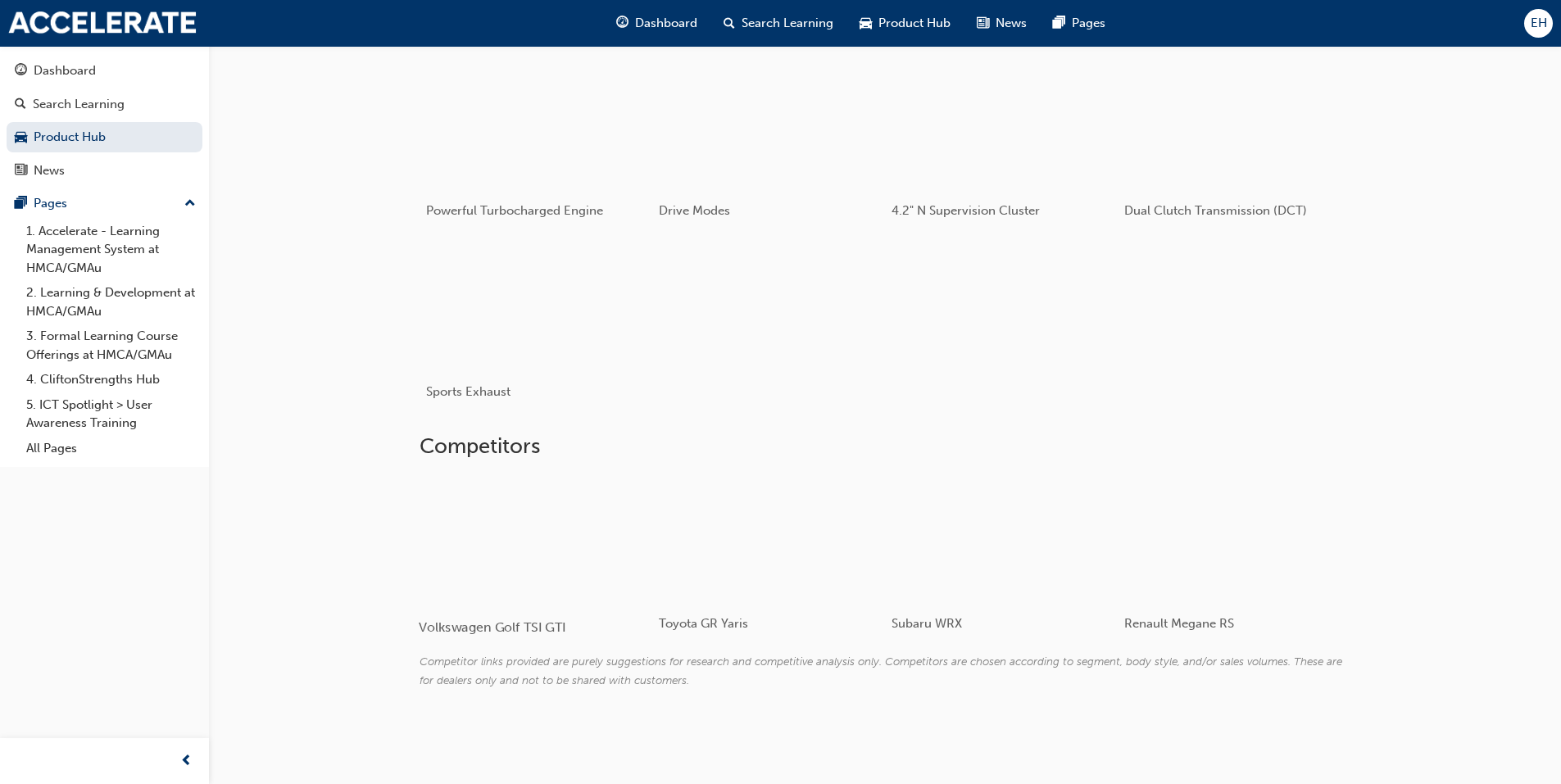
click at [470, 547] on div at bounding box center [516, 538] width 195 height 130
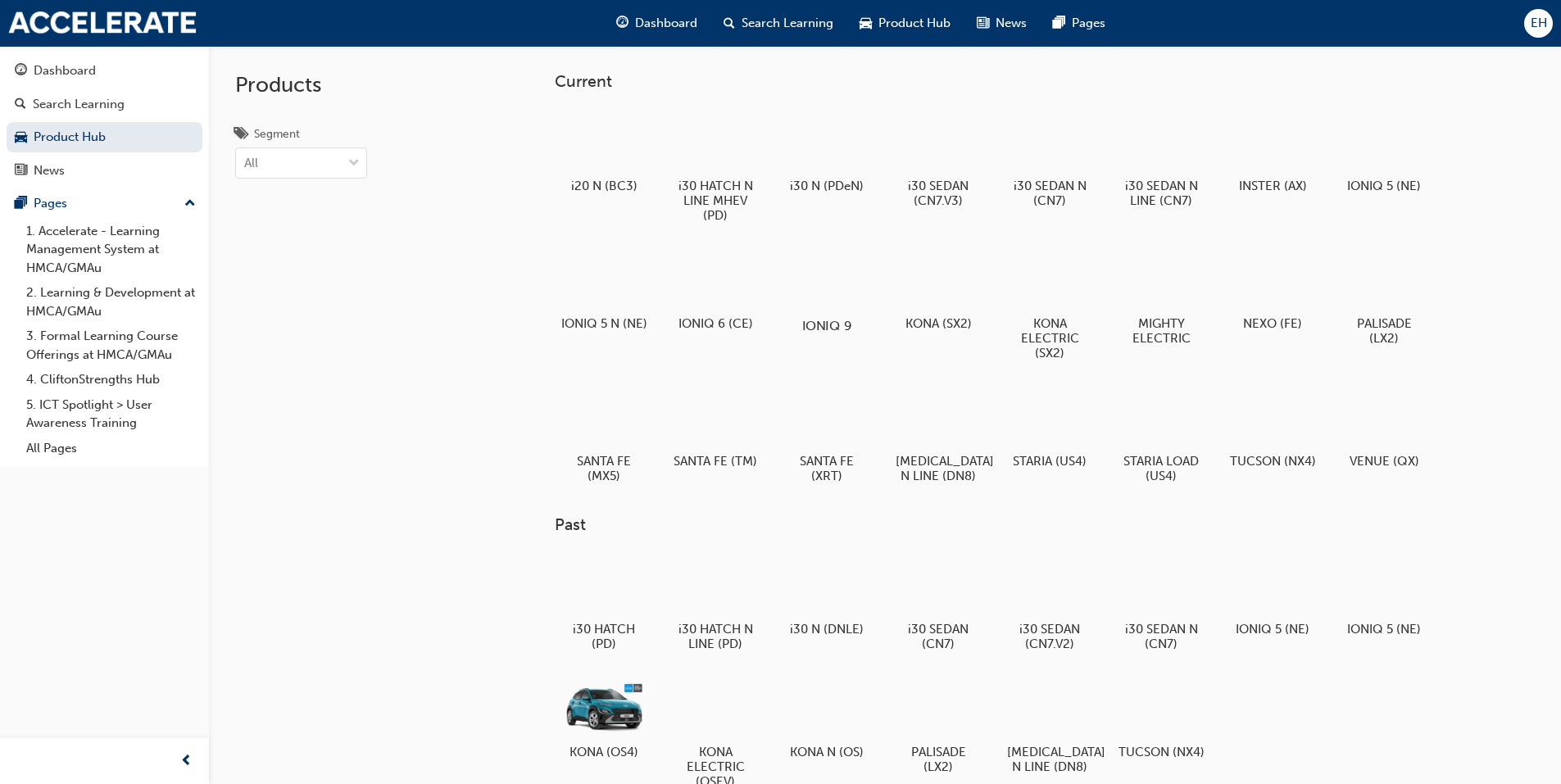
click at [870, 258] on div at bounding box center [827, 279] width 91 height 65
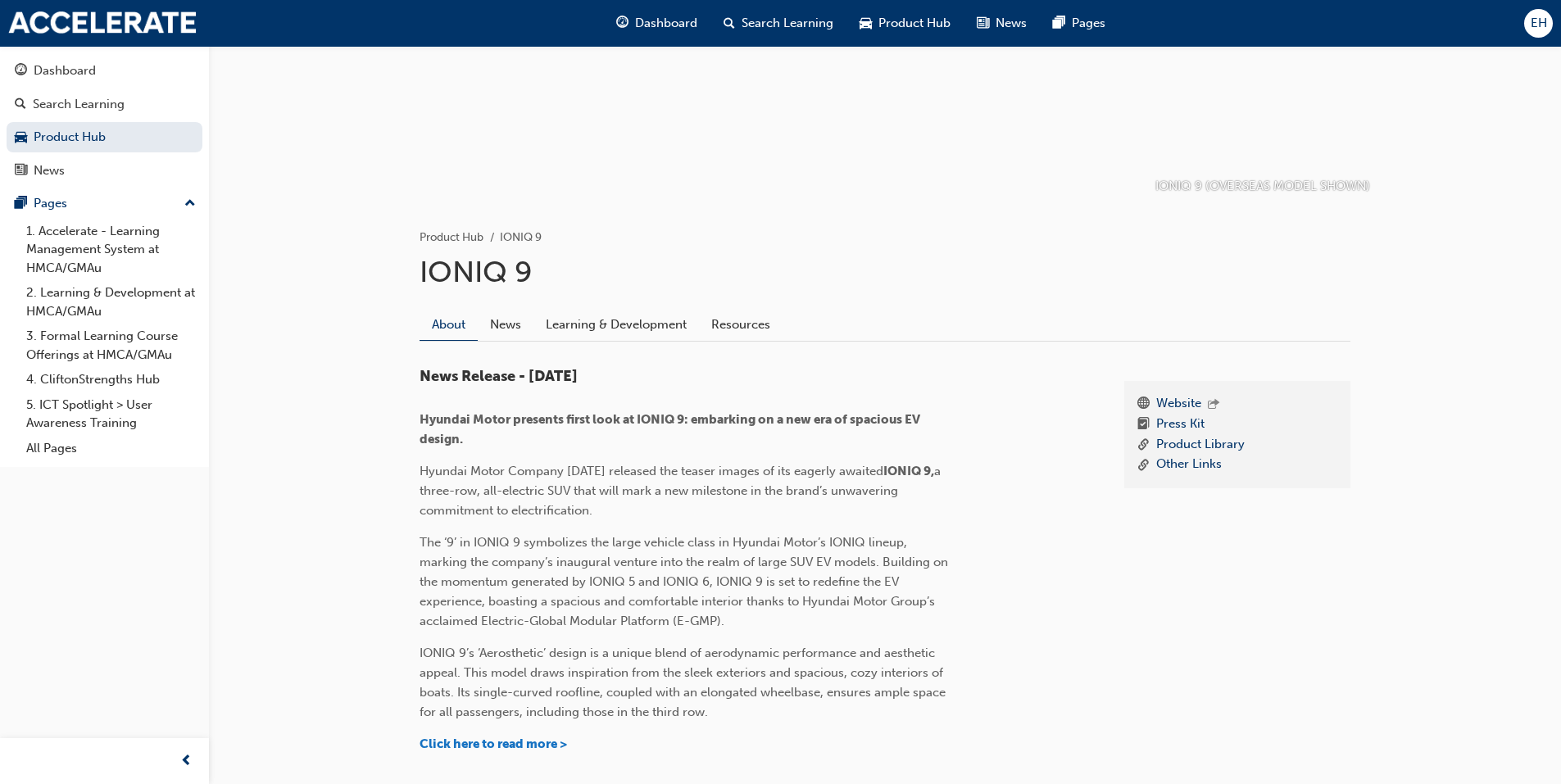
scroll to position [278, 0]
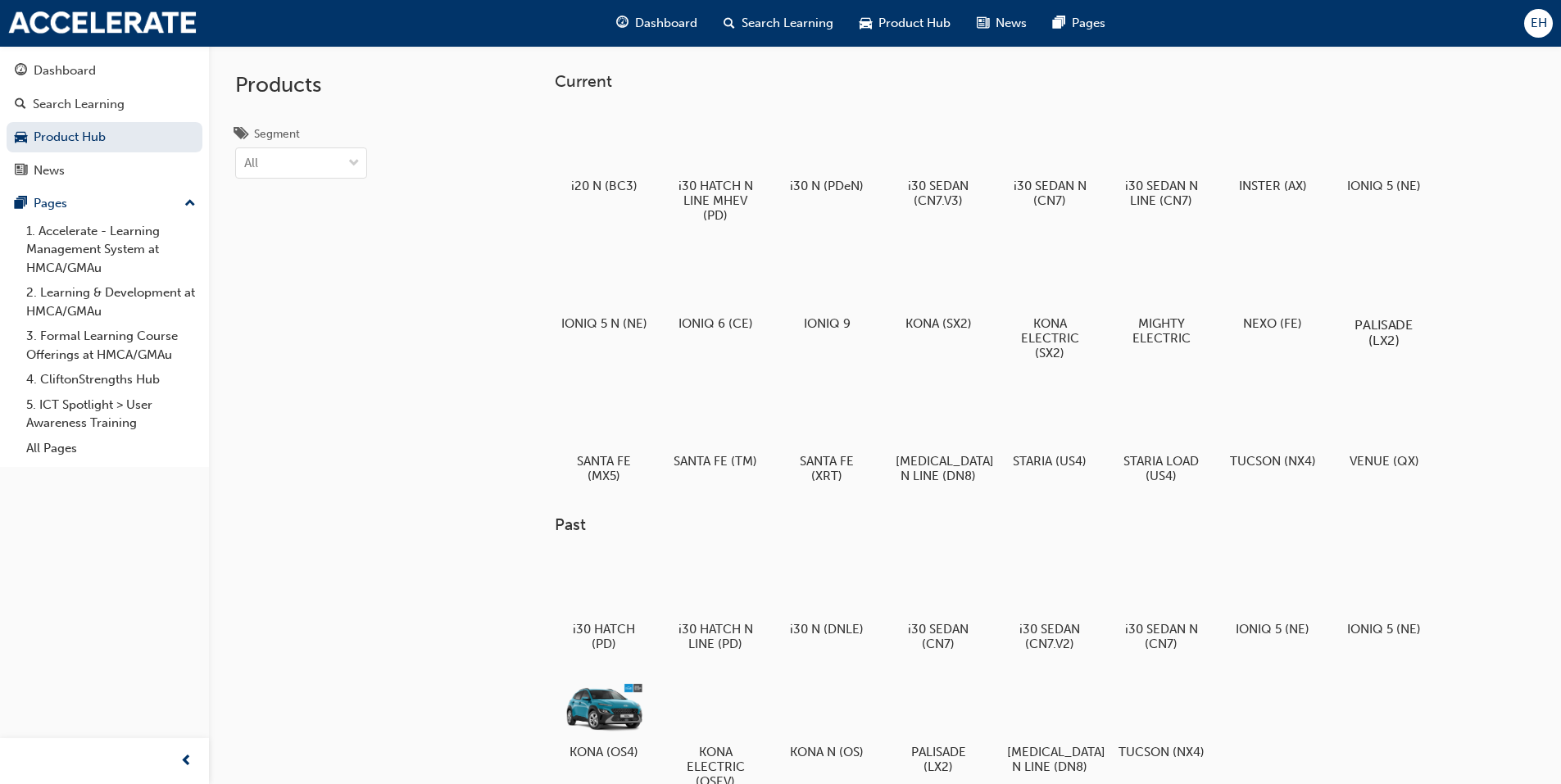
click at [1366, 295] on div at bounding box center [1384, 278] width 91 height 65
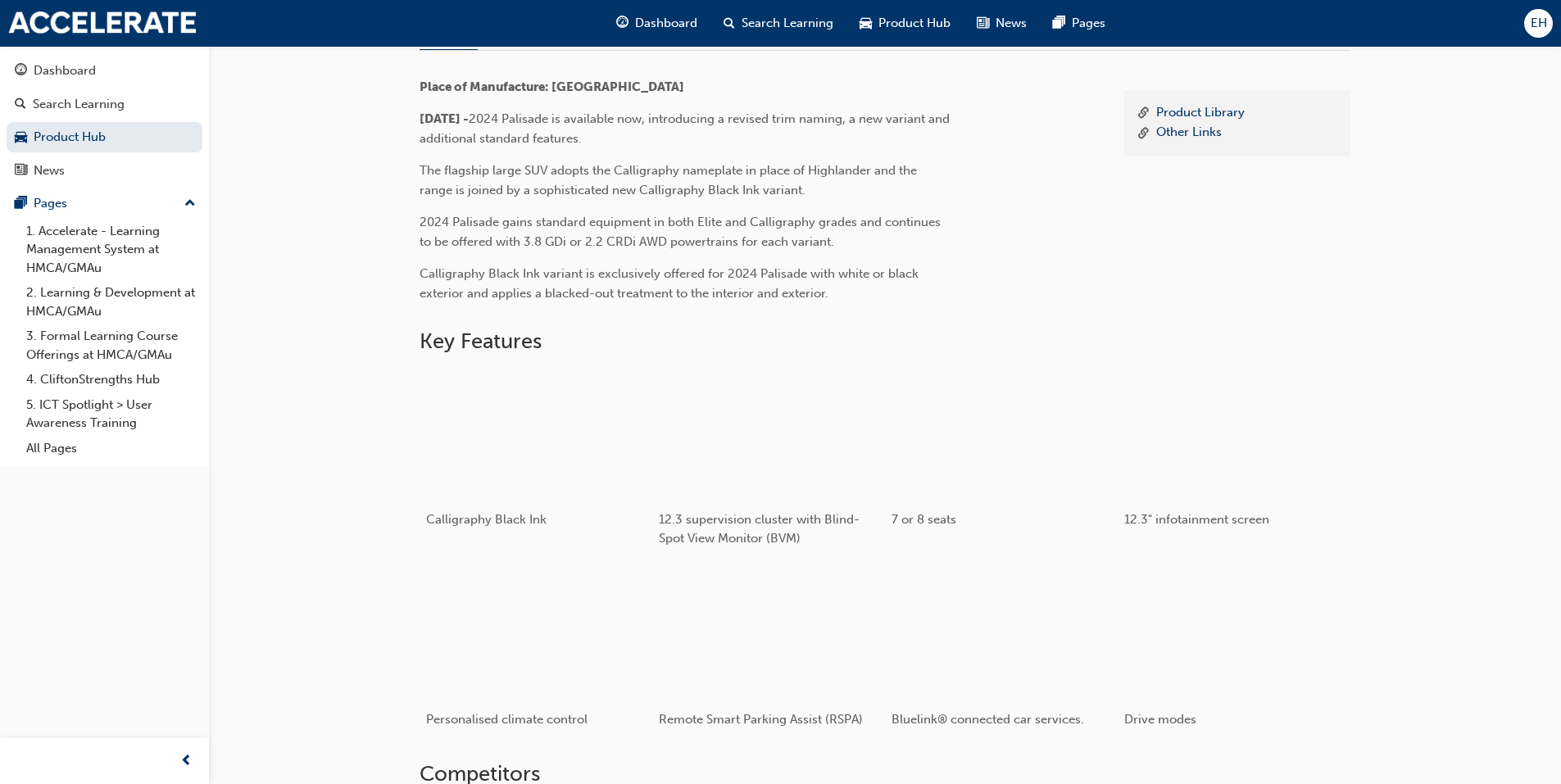
scroll to position [54, 0]
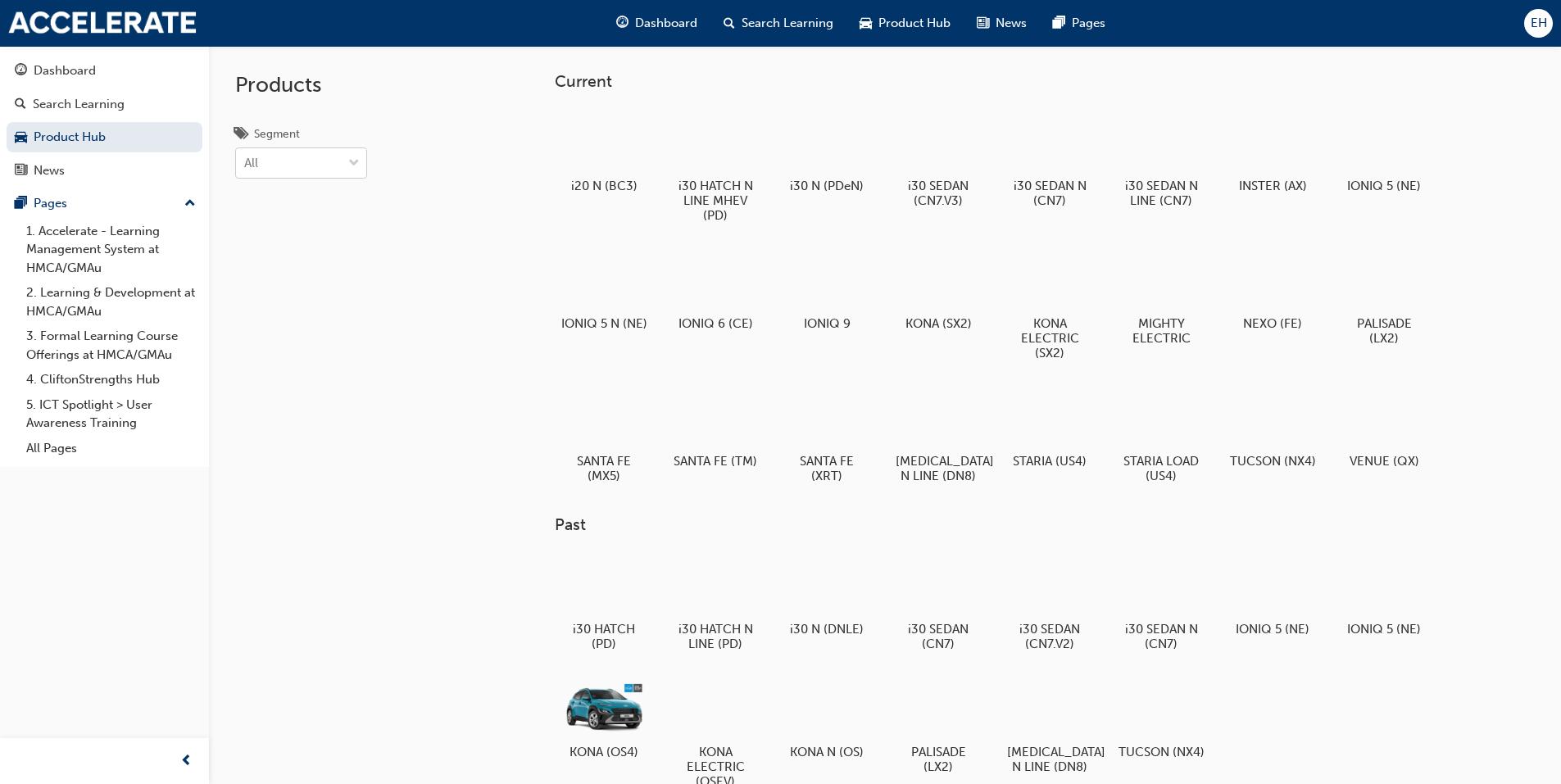
click at [254, 154] on div "All" at bounding box center [289, 164] width 105 height 29
click at [246, 155] on input "Segment All" at bounding box center [245, 162] width 2 height 14
click at [373, 280] on div "Products Segment option ICE focused, 4 of 8. 8 results available. Use Up and Do…" at bounding box center [301, 438] width 184 height 784
